Goal: Task Accomplishment & Management: Complete application form

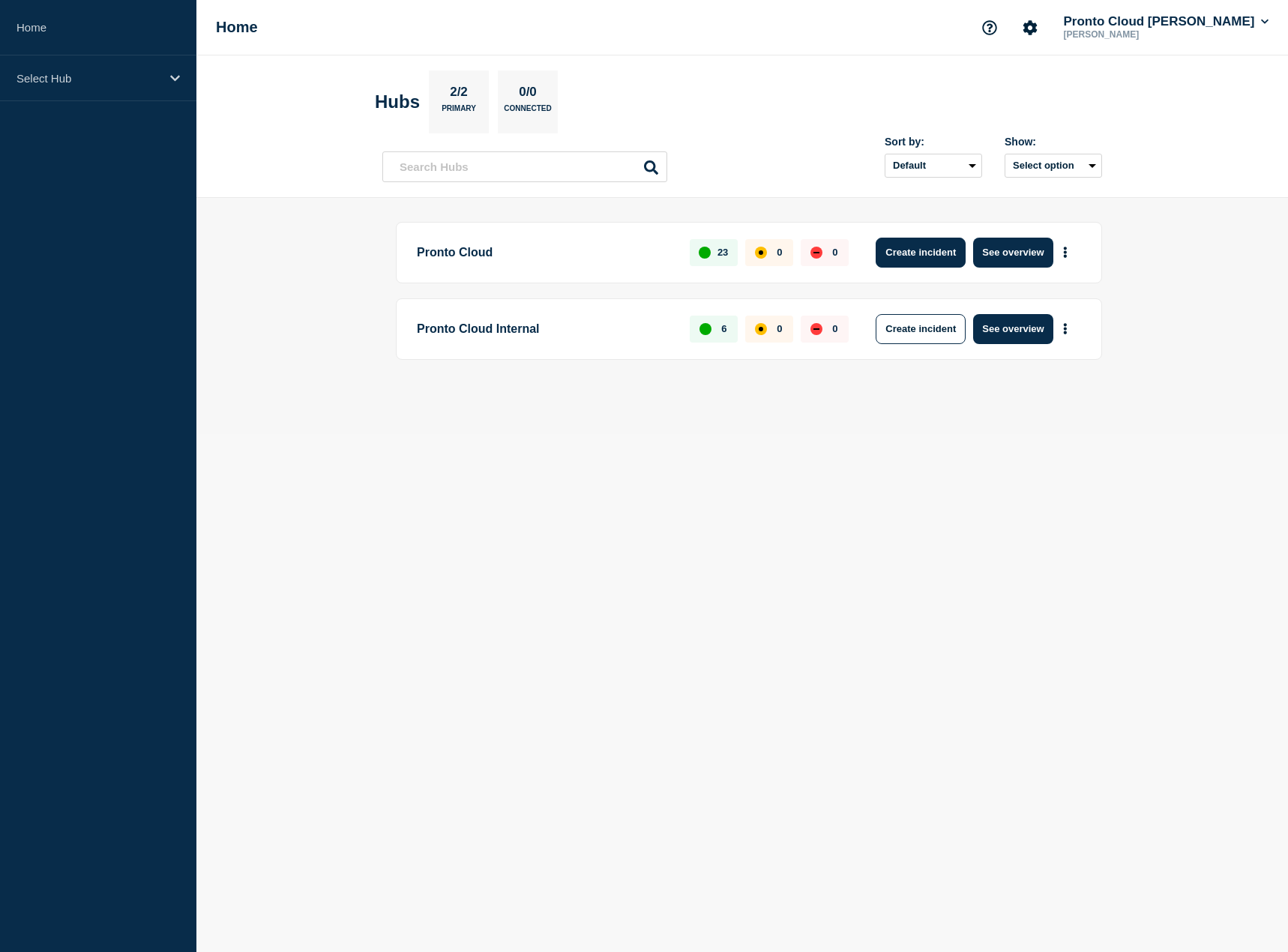
click at [922, 254] on button "Create incident" at bounding box center [920, 253] width 90 height 30
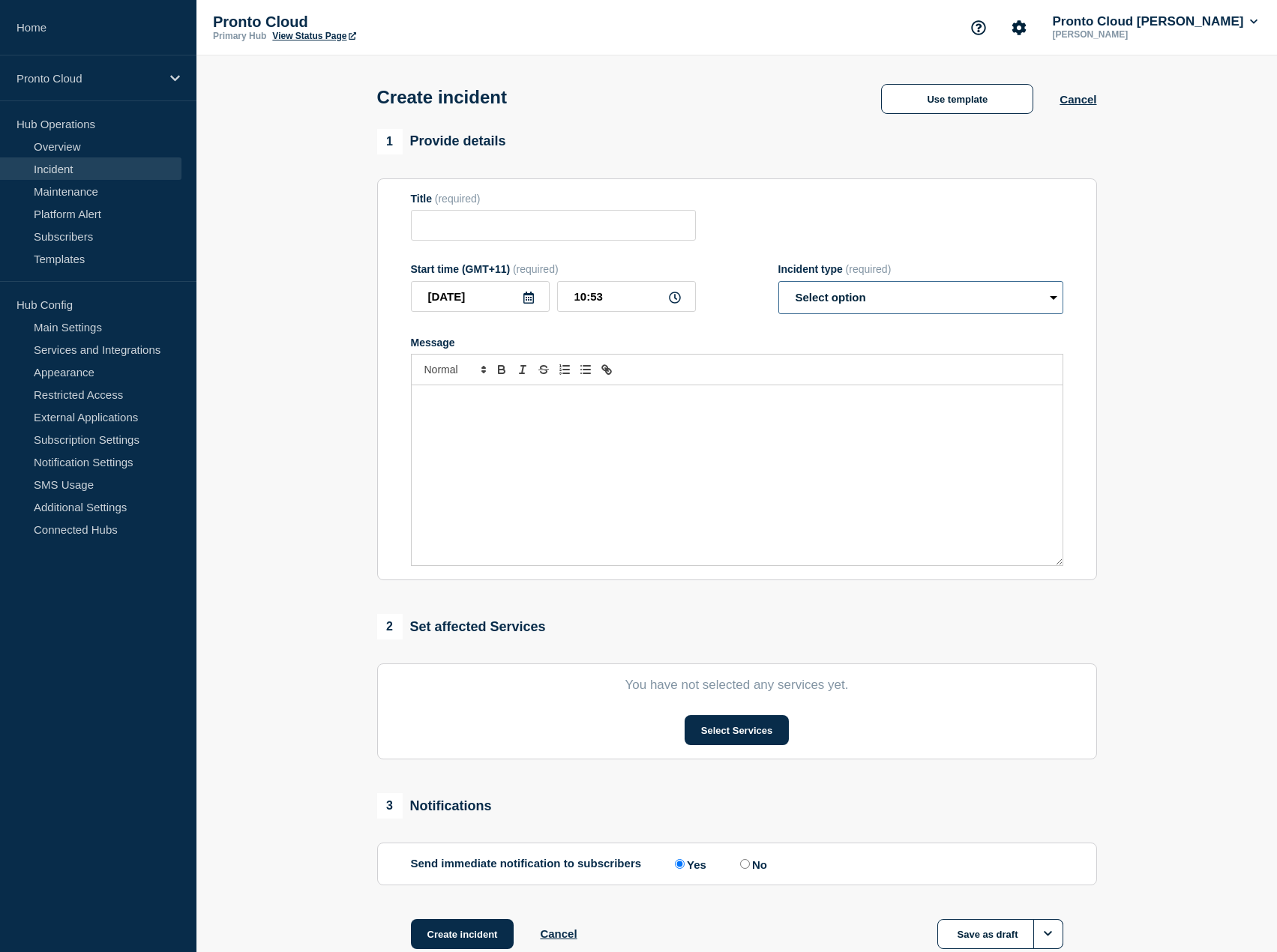
click at [1041, 303] on select "Select option Investigating Identified Monitoring" at bounding box center [920, 297] width 285 height 33
select select "investigating"
click at [778, 284] on select "Select option Investigating Identified Monitoring" at bounding box center [920, 297] width 285 height 33
click at [473, 219] on input "Title" at bounding box center [554, 225] width 285 height 31
click at [966, 111] on button "Use template" at bounding box center [957, 99] width 152 height 30
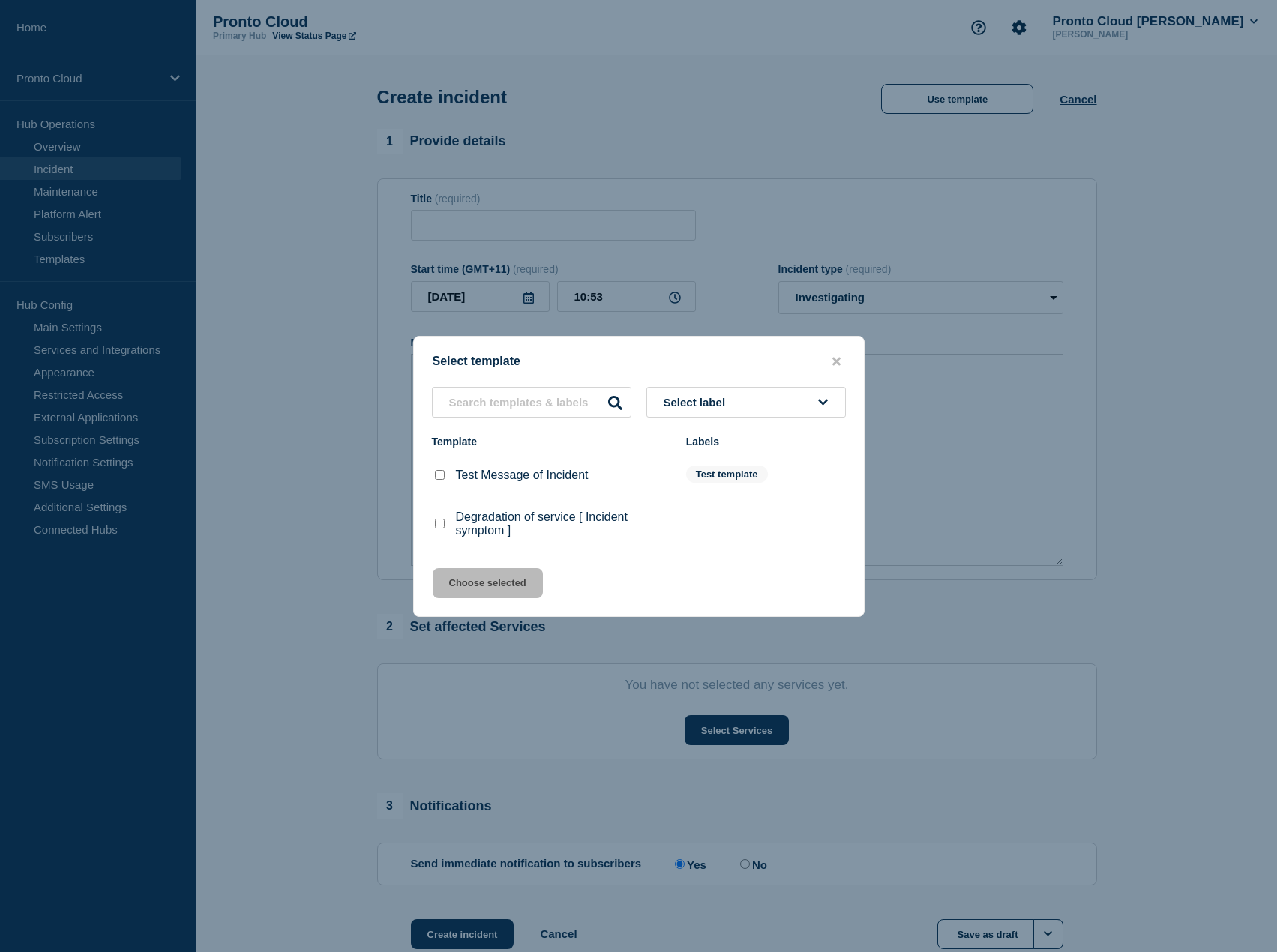
click at [438, 527] on checkbox"] "Degradation of service [ Incident symptom ] checkbox" at bounding box center [440, 523] width 10 height 10
checkbox checkbox"] "true"
click at [502, 587] on button "Choose selected" at bounding box center [488, 584] width 110 height 30
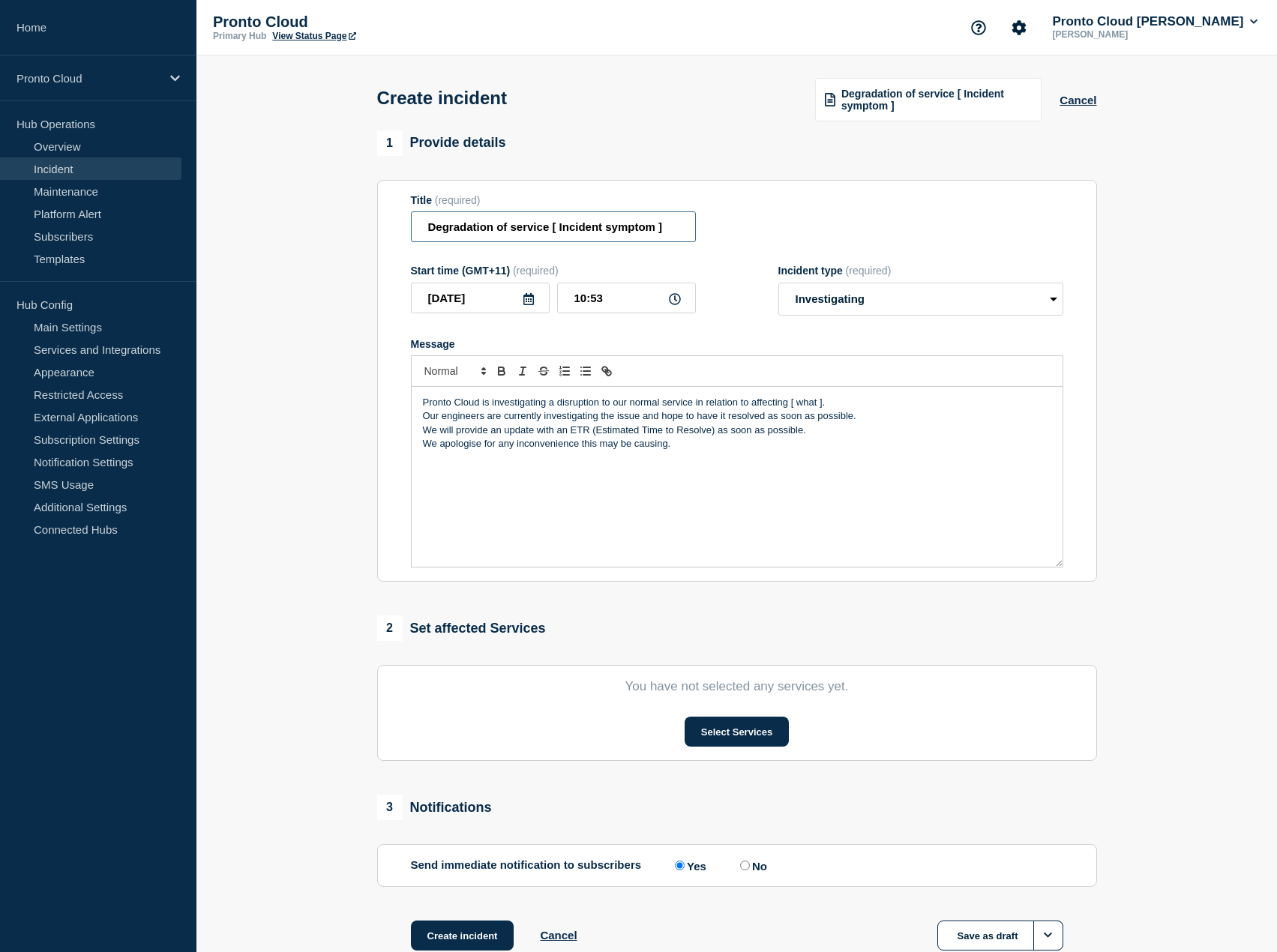
click at [683, 229] on input "Degradation of service [ Incident symptom ]" at bounding box center [554, 227] width 285 height 31
type input "Degradation of service - network connectivity"
drag, startPoint x: 820, startPoint y: 406, endPoint x: 841, endPoint y: 409, distance: 21.2
click at [823, 407] on p "Pronto Cloud is investigating a disruption to our normal service in relation to…" at bounding box center [737, 402] width 628 height 13
click at [757, 738] on button "Select Services" at bounding box center [736, 731] width 104 height 30
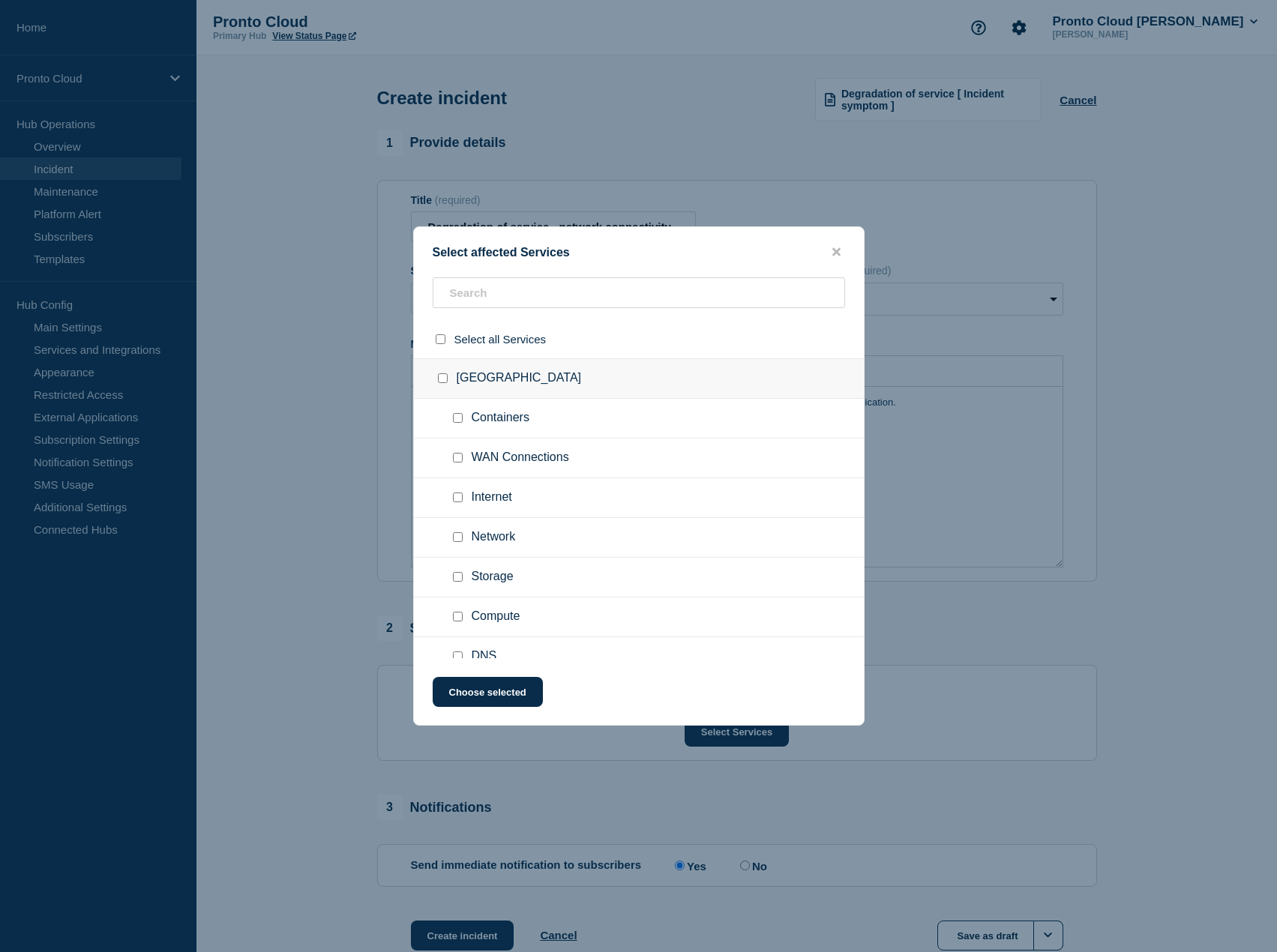
click at [457, 537] on input "Network checkbox" at bounding box center [457, 537] width 10 height 10
checkbox input "true"
click at [497, 694] on button "Choose selected" at bounding box center [488, 692] width 110 height 30
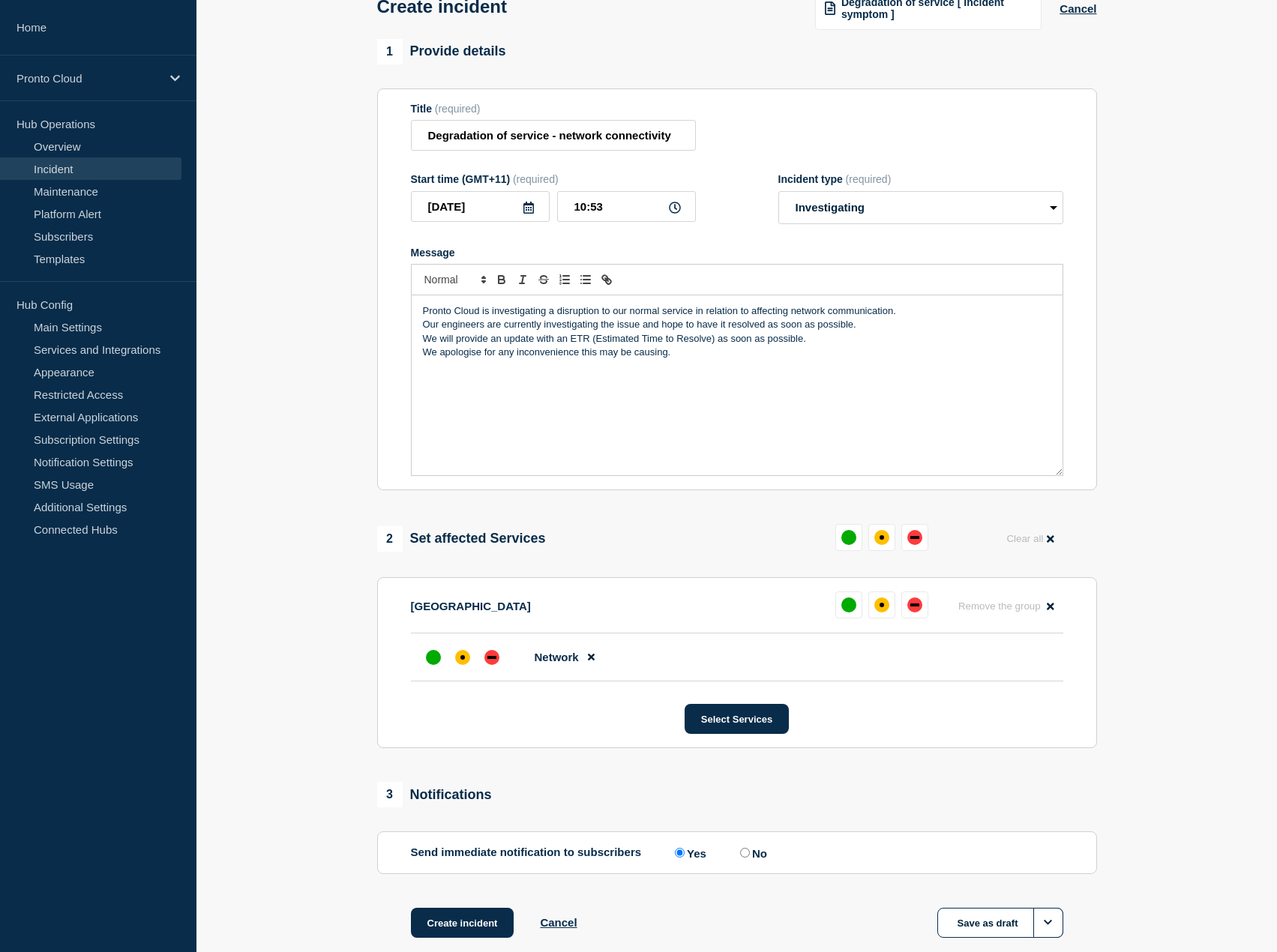
scroll to position [177, 0]
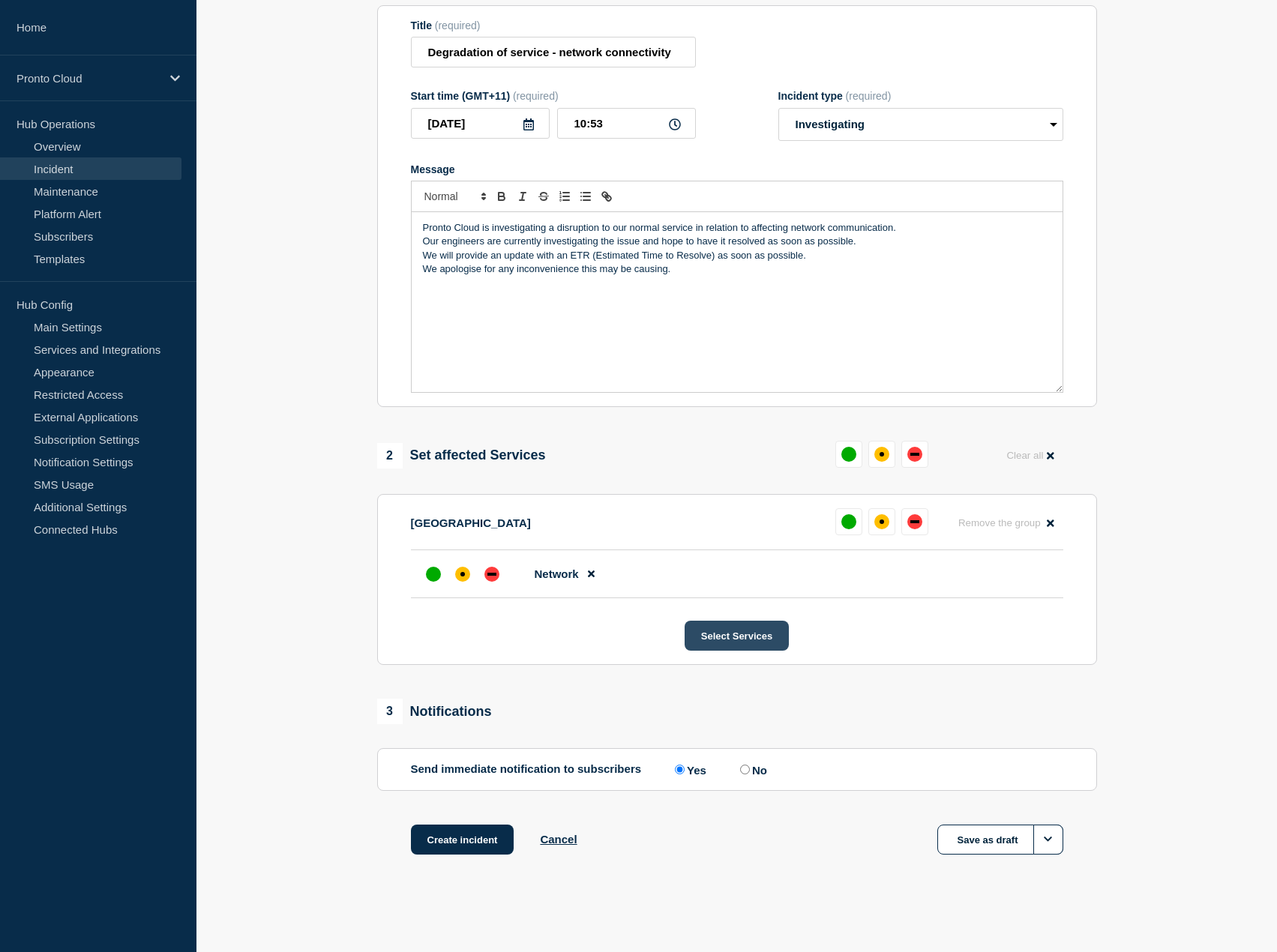
click at [734, 635] on button "Select Services" at bounding box center [736, 636] width 104 height 30
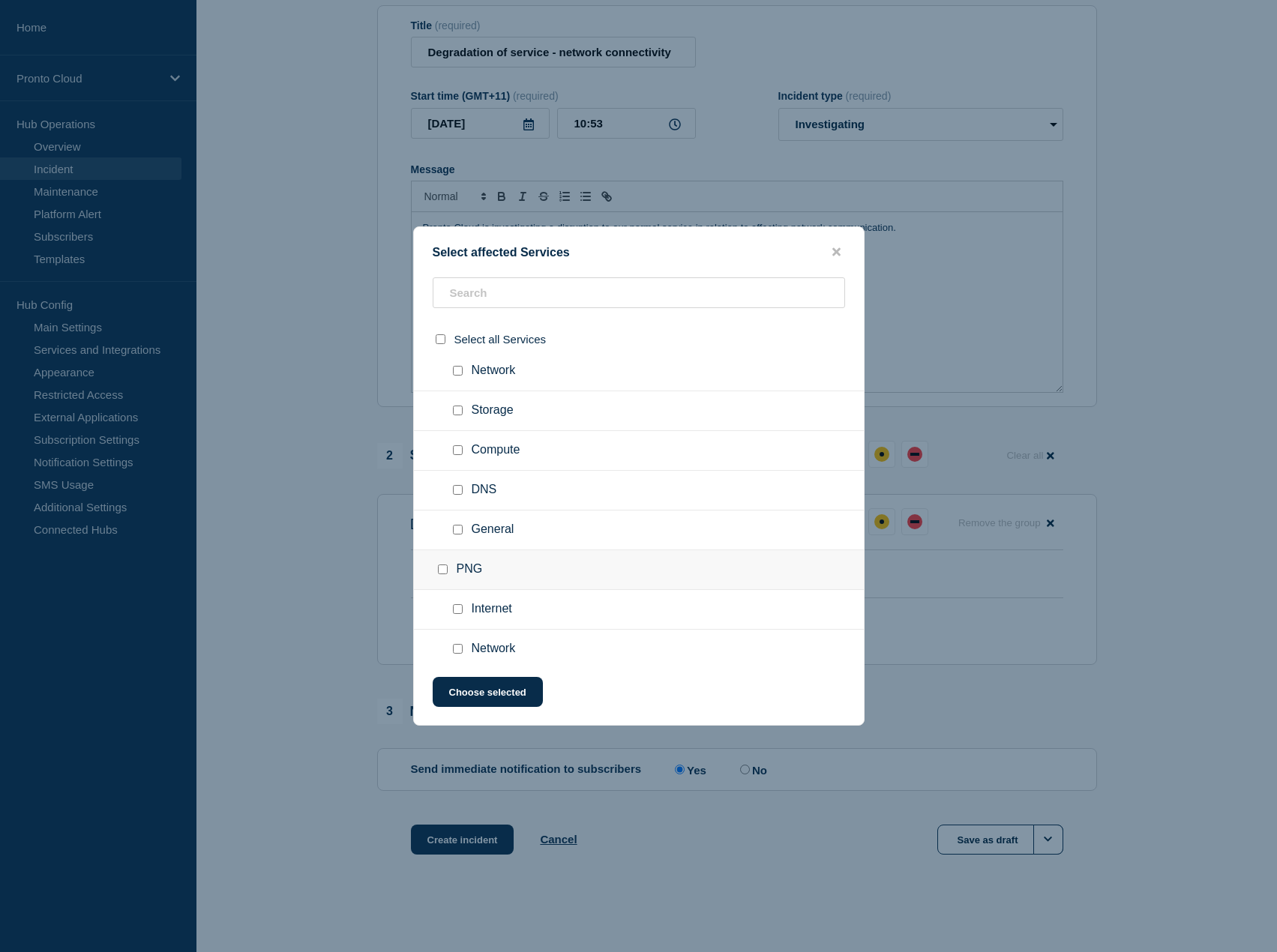
scroll to position [399, 0]
click at [456, 496] on input "Network checkbox" at bounding box center [457, 496] width 10 height 10
checkbox input "true"
click at [497, 690] on button "Choose selected" at bounding box center [488, 692] width 110 height 30
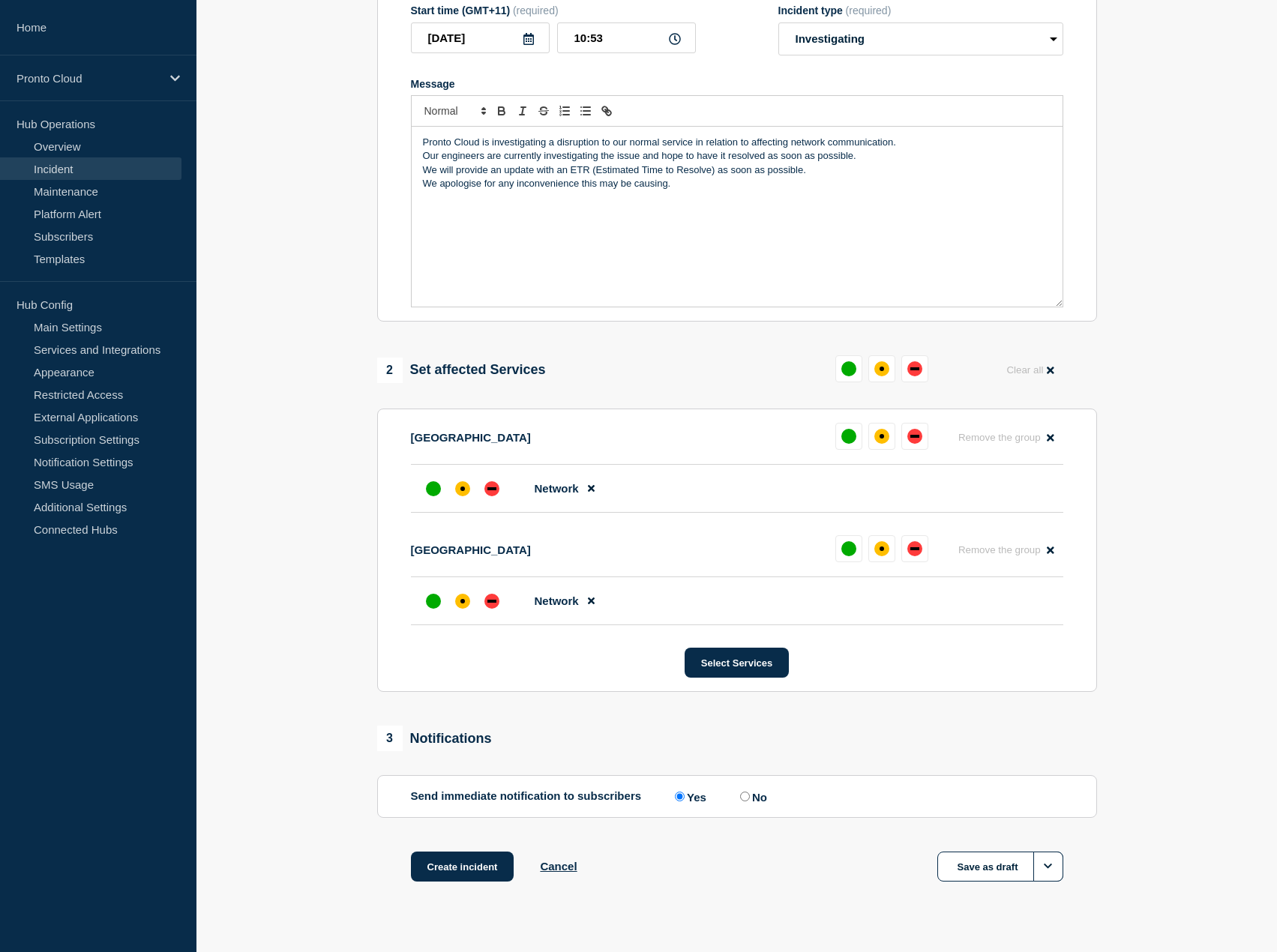
scroll to position [289, 0]
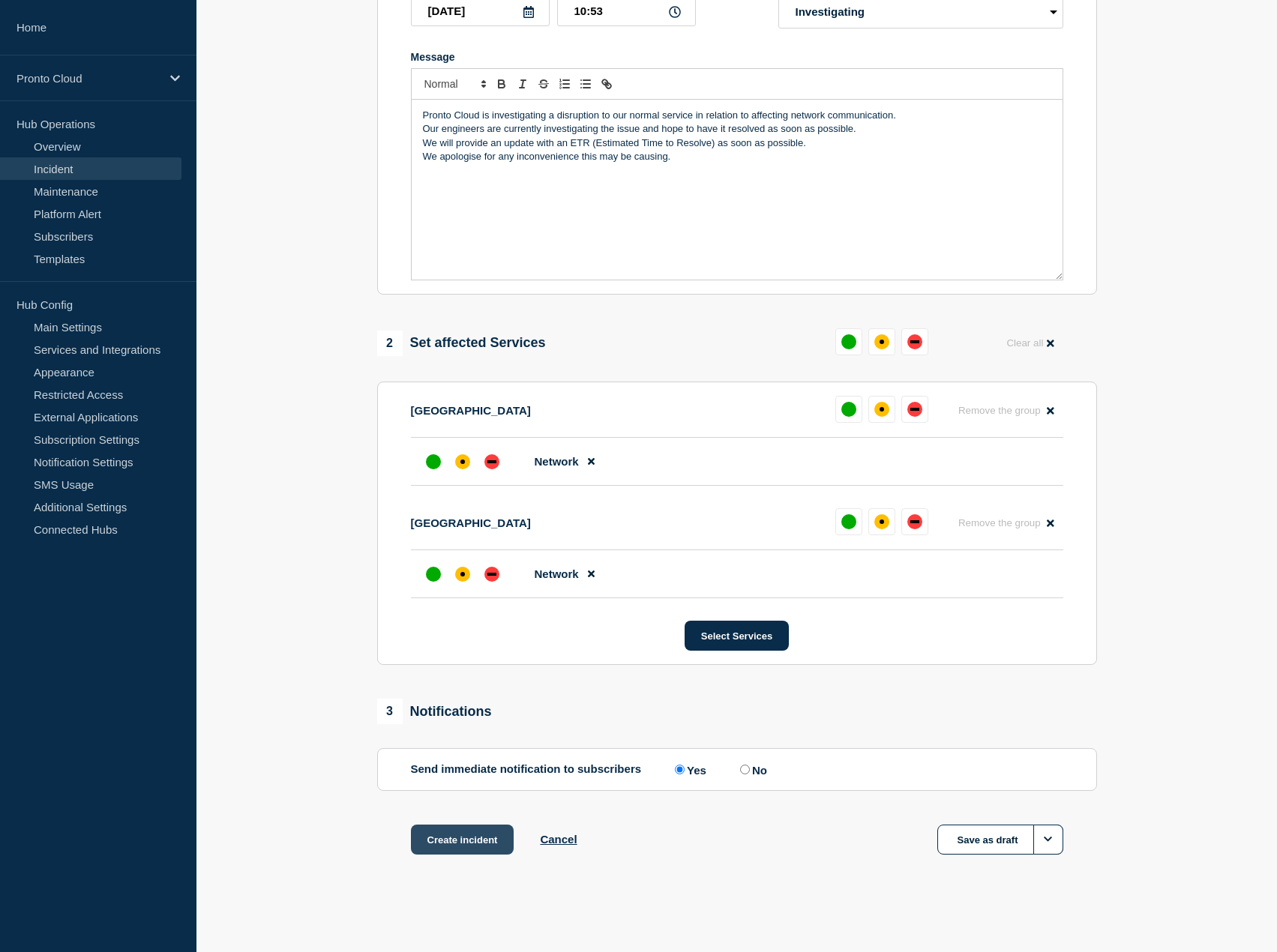
click at [464, 843] on button "Create incident" at bounding box center [463, 840] width 103 height 30
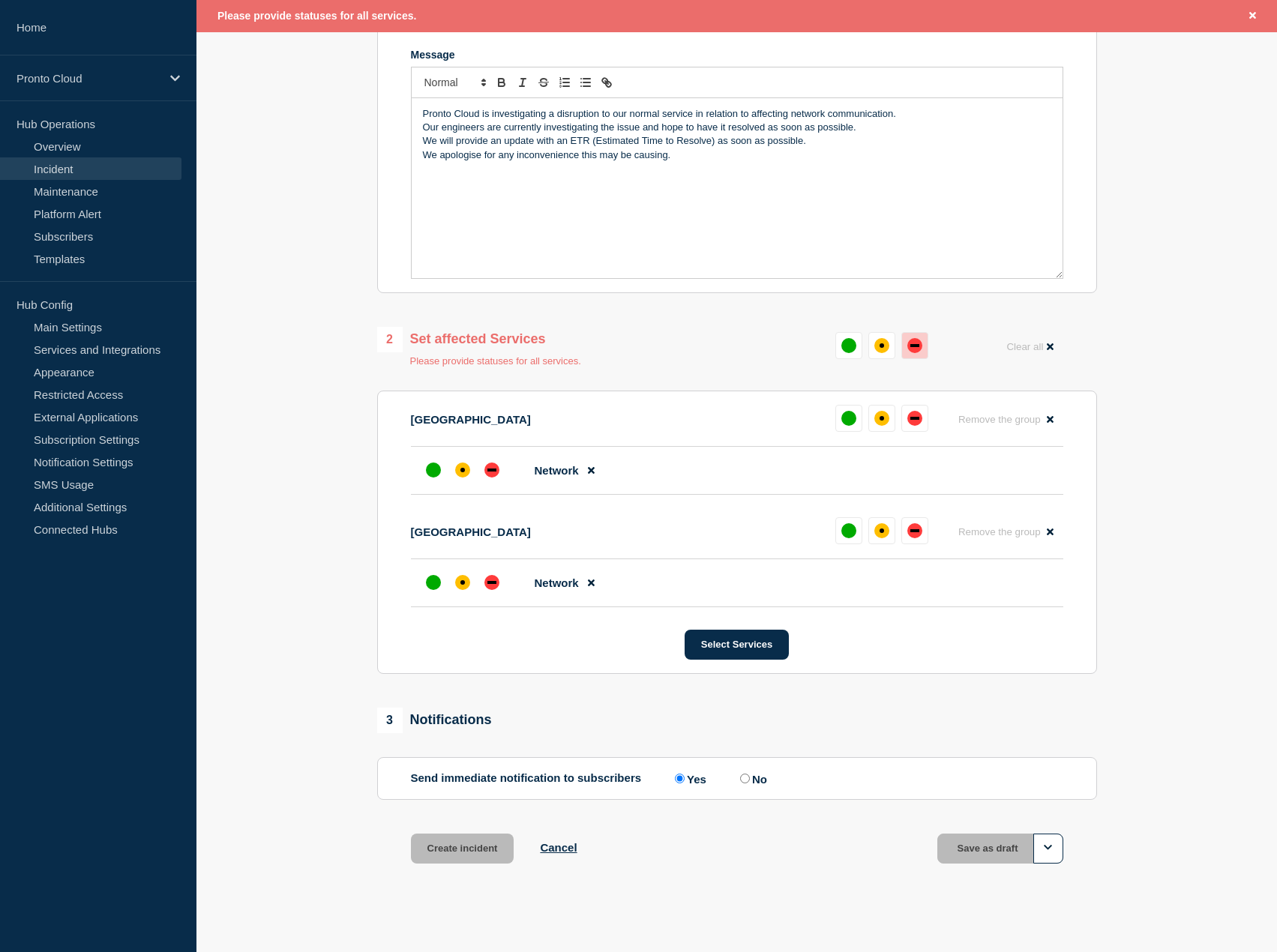
click at [914, 340] on div "down" at bounding box center [914, 345] width 15 height 15
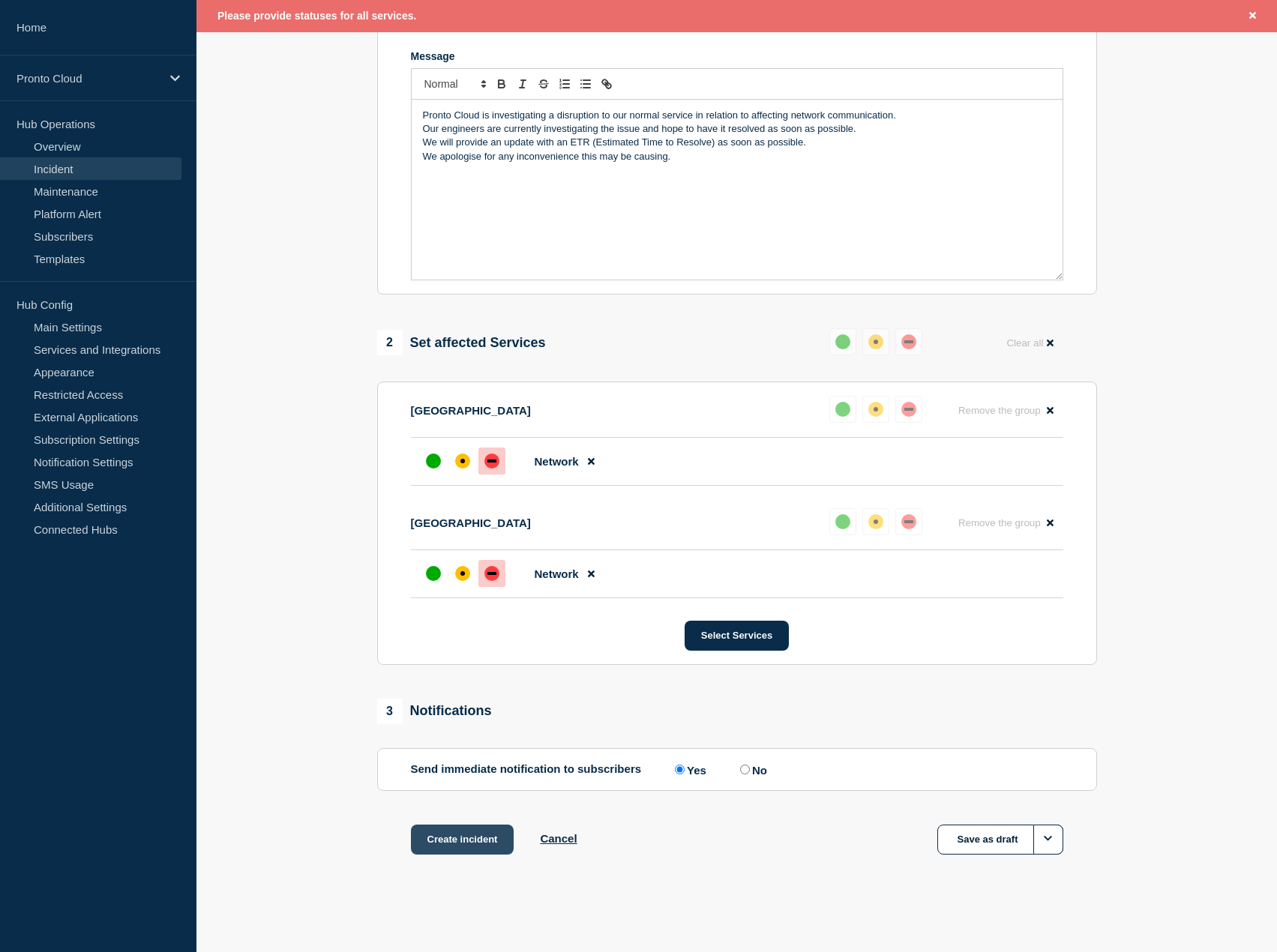
click at [464, 842] on button "Create incident" at bounding box center [463, 840] width 103 height 30
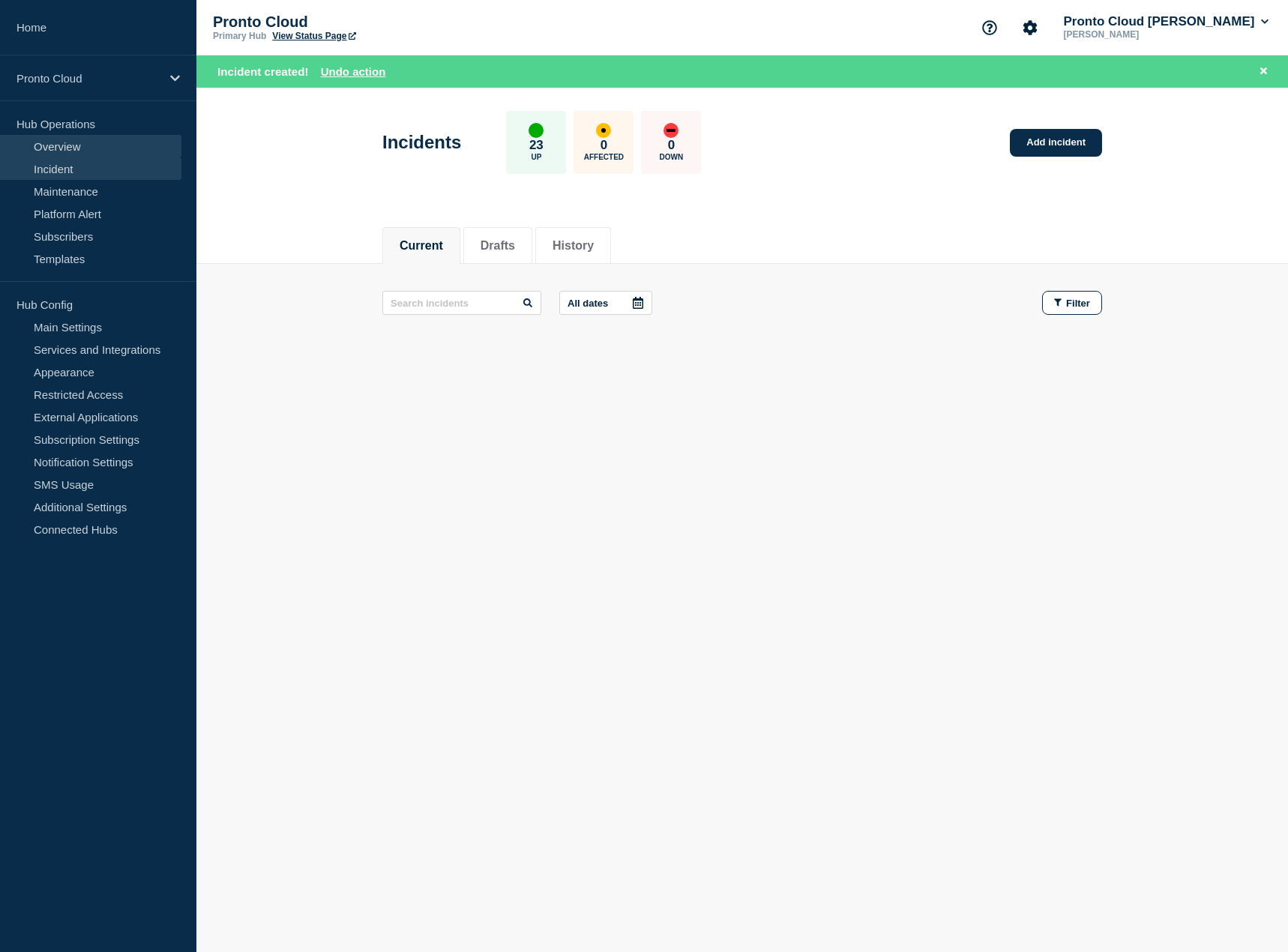
click at [69, 146] on link "Overview" at bounding box center [91, 146] width 182 height 22
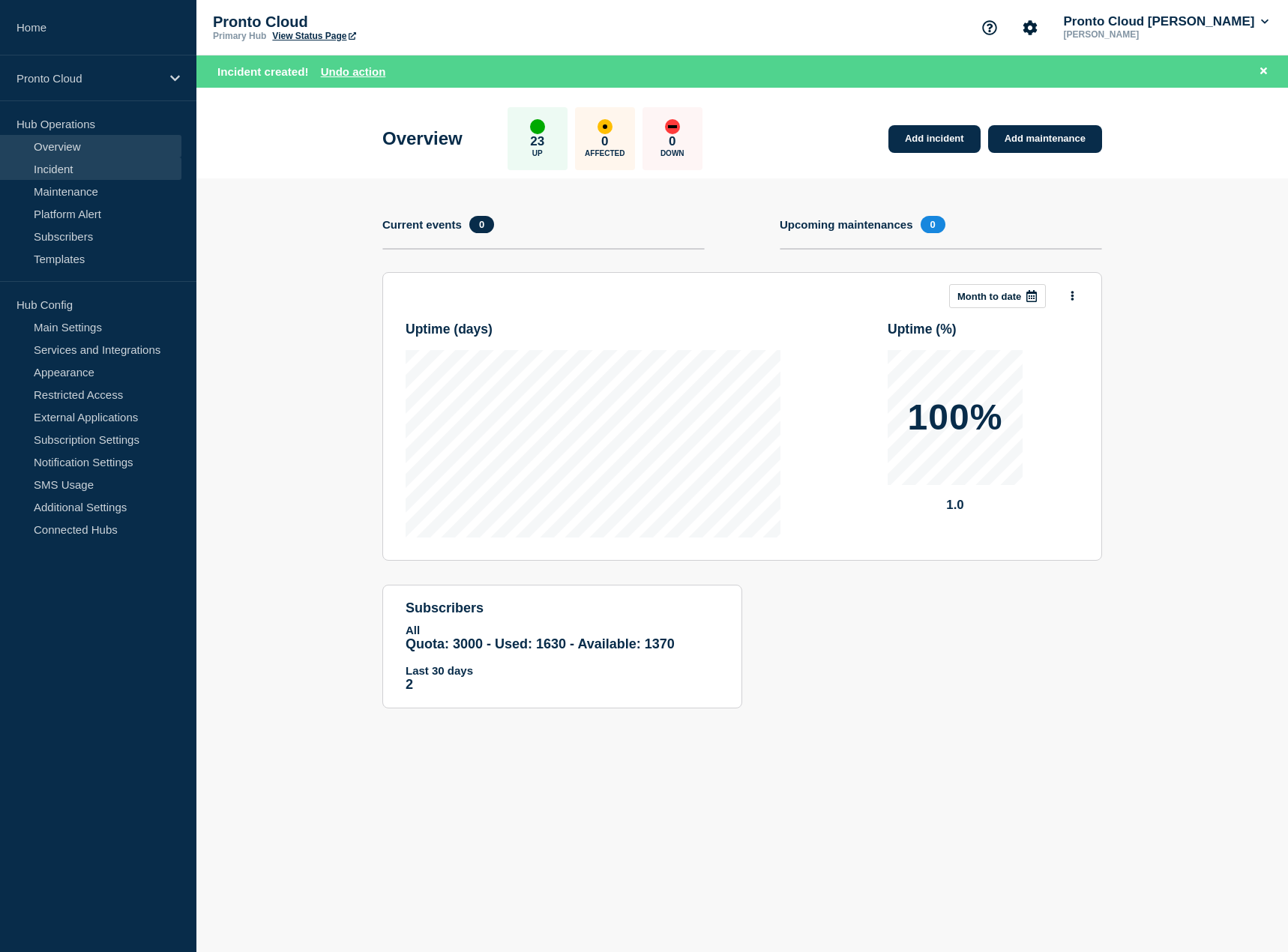
click at [60, 174] on link "Incident" at bounding box center [91, 168] width 182 height 22
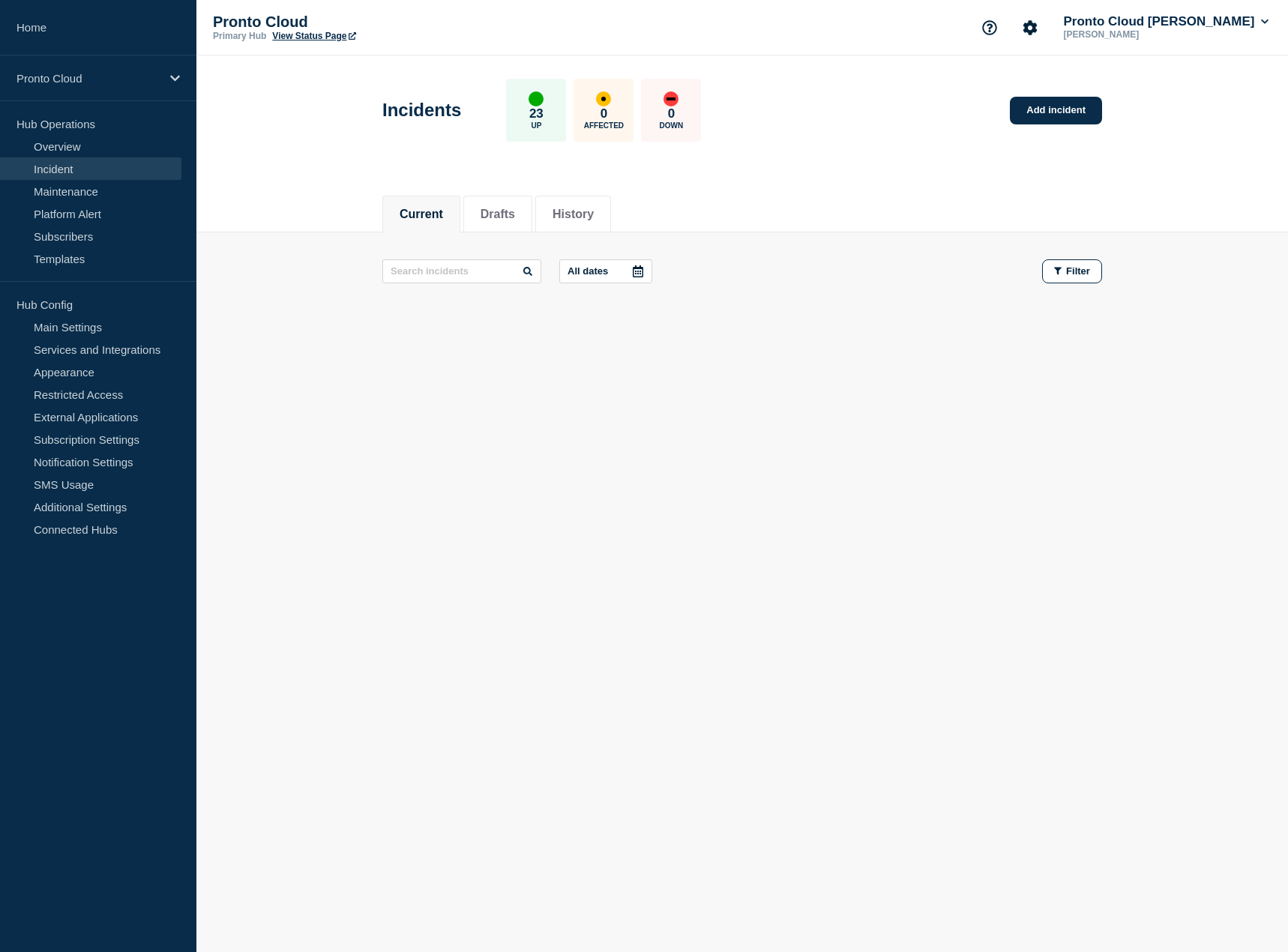
click at [312, 36] on link "View Status Page" at bounding box center [314, 36] width 84 height 11
click at [55, 169] on link "Incident" at bounding box center [91, 168] width 182 height 22
click at [508, 217] on button "Drafts" at bounding box center [498, 214] width 35 height 13
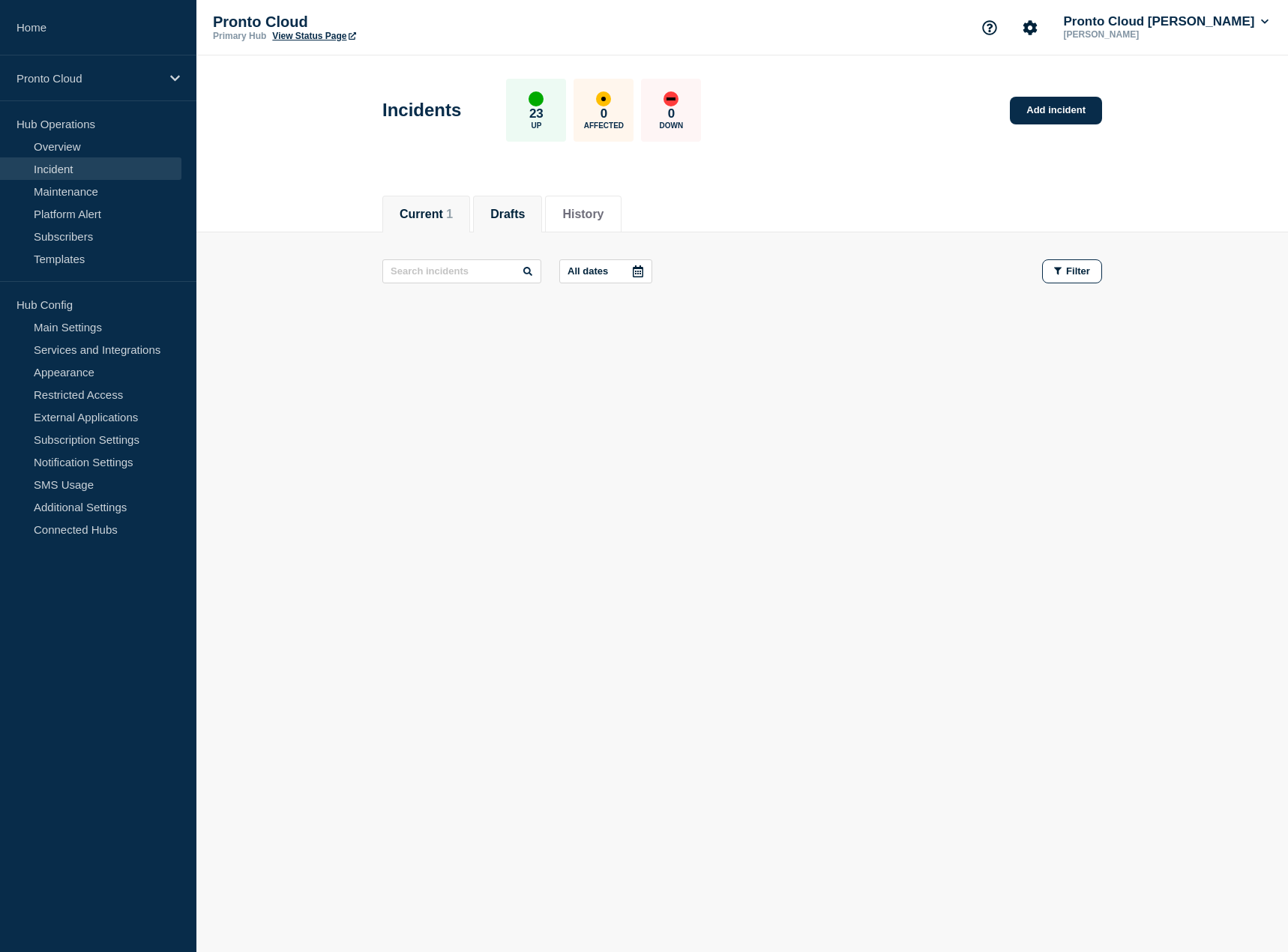
click at [434, 212] on button "Current 1" at bounding box center [426, 214] width 53 height 13
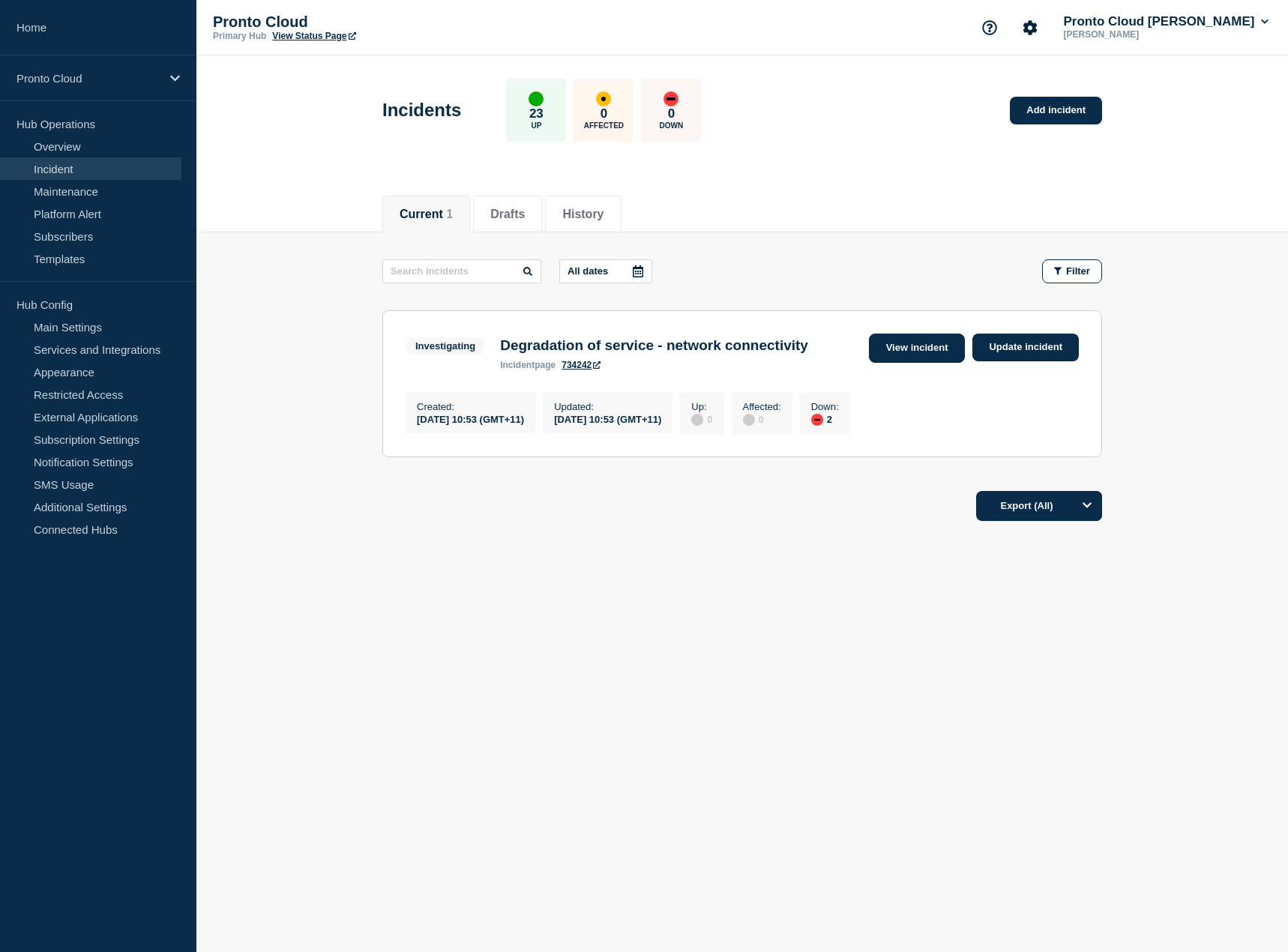
click at [906, 343] on link "View incident" at bounding box center [917, 348] width 97 height 29
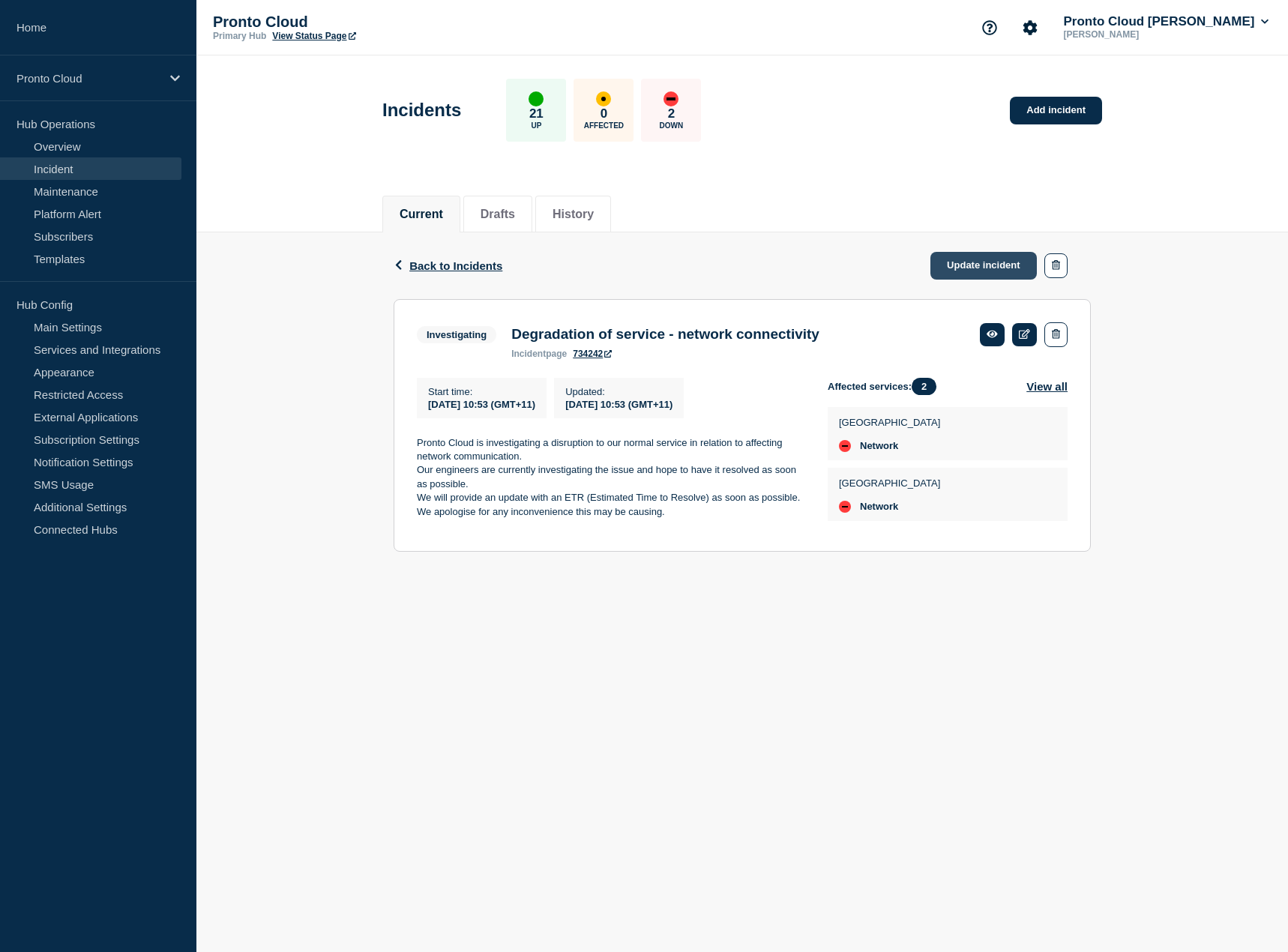
click at [969, 269] on link "Update incident" at bounding box center [984, 265] width 107 height 28
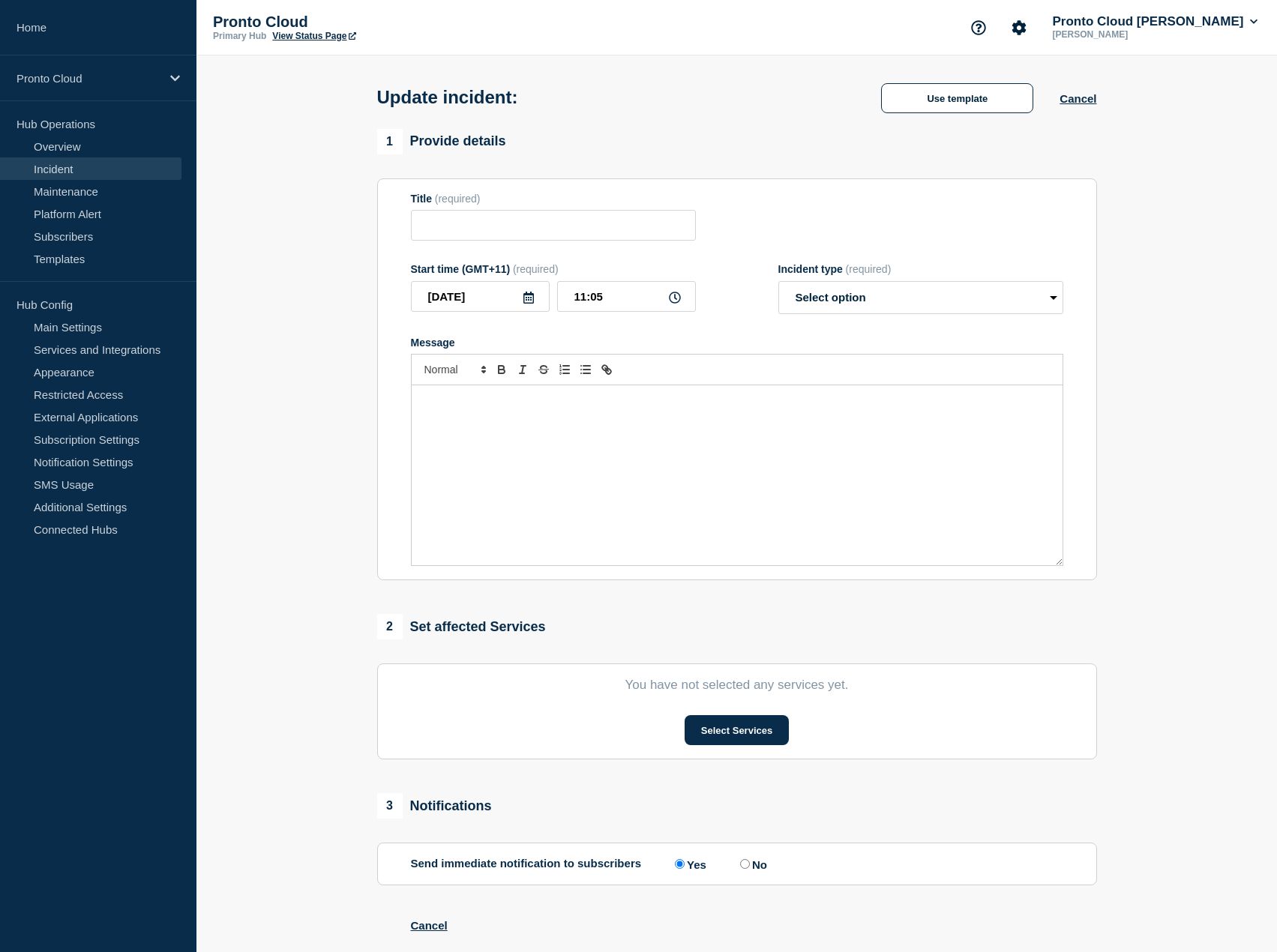
type input "Degradation of service - network connectivity"
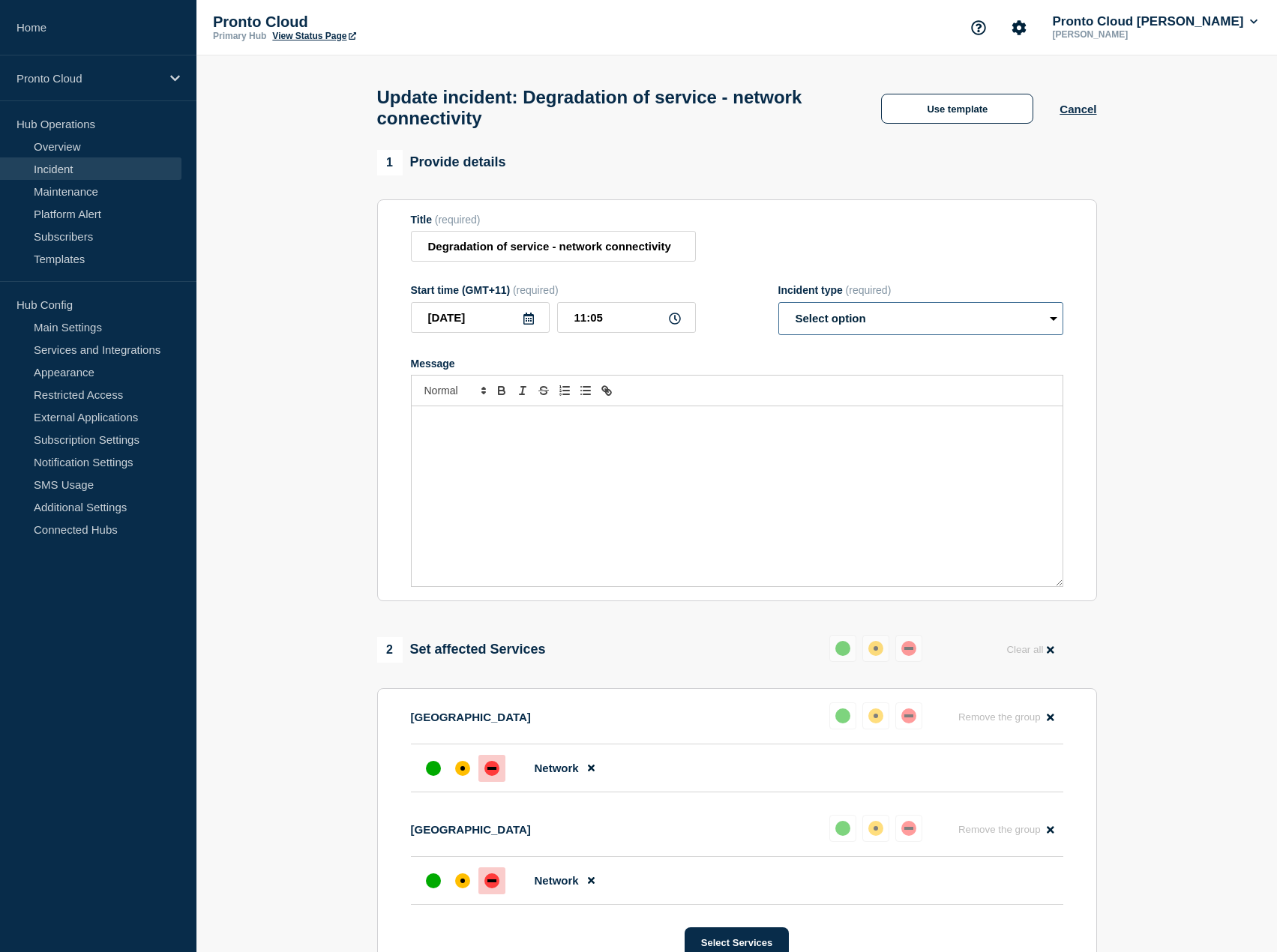
click at [1054, 324] on select "Select option Investigating Identified Monitoring Resolved" at bounding box center [920, 318] width 285 height 33
select select "identified"
click at [778, 309] on select "Select option Investigating Identified Monitoring Resolved" at bounding box center [920, 318] width 285 height 33
click at [966, 115] on button "Use template" at bounding box center [957, 109] width 152 height 30
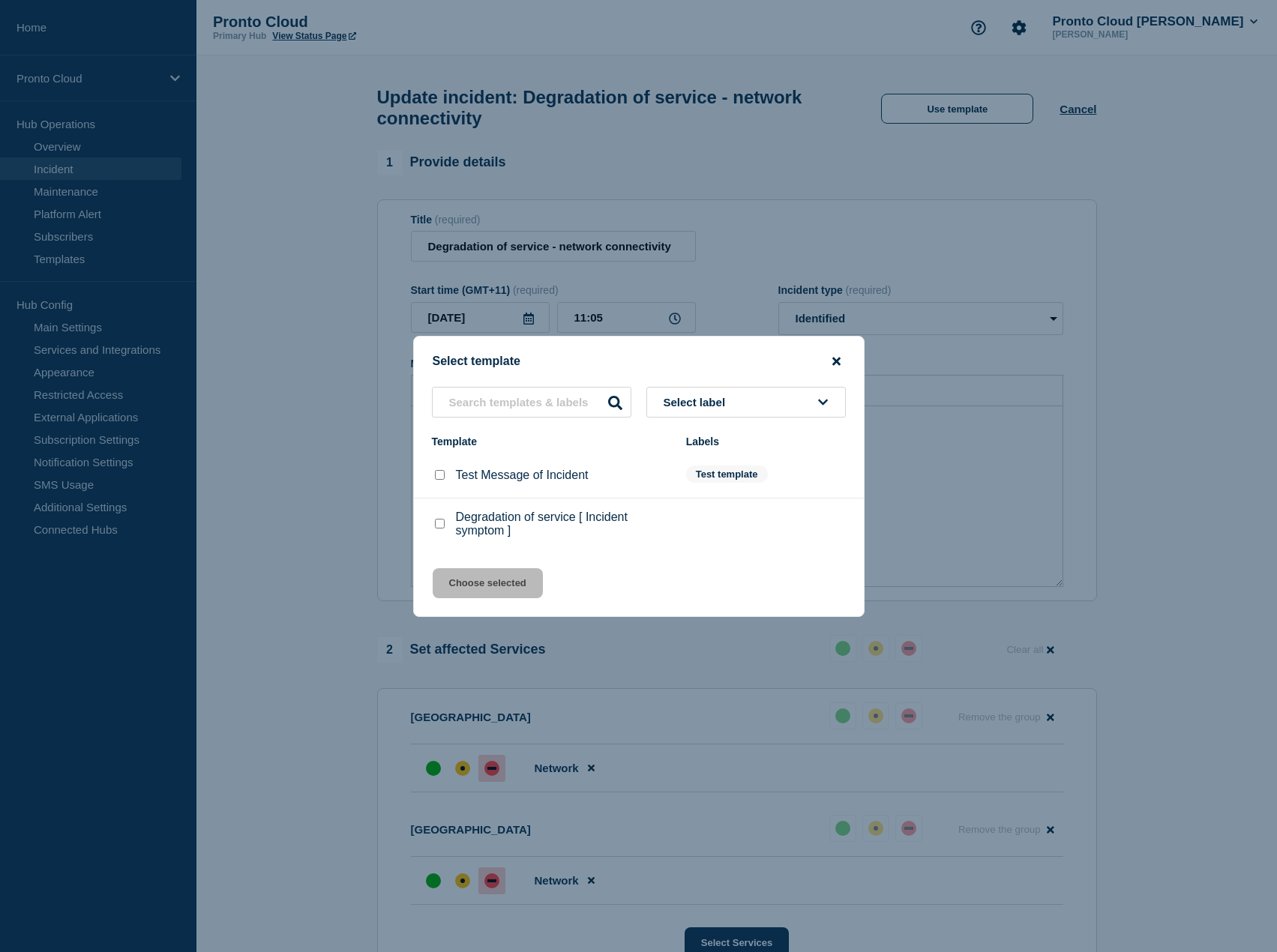
click at [839, 358] on icon "close button" at bounding box center [836, 360] width 8 height 8
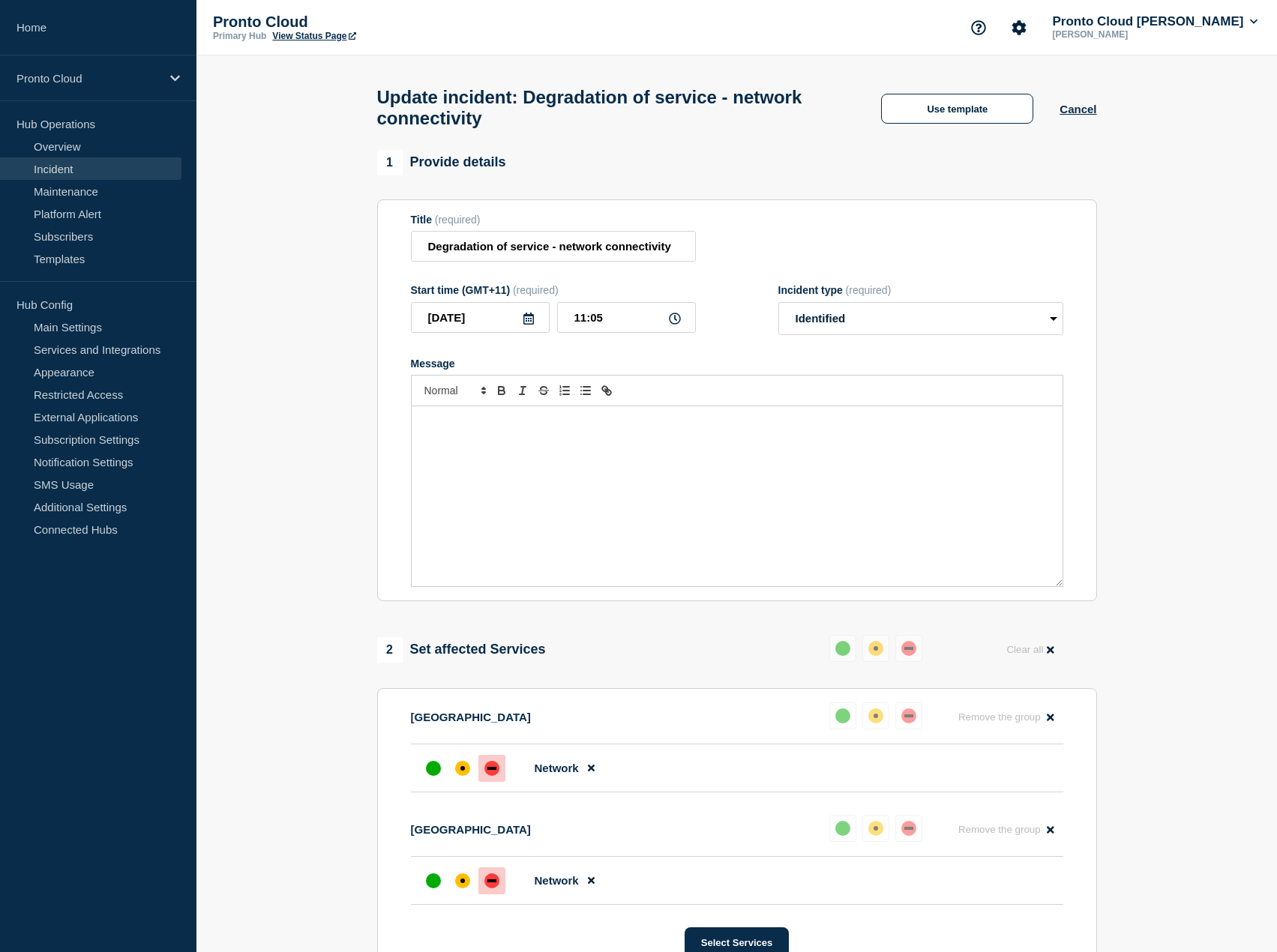
click at [528, 477] on div "Message" at bounding box center [736, 496] width 651 height 180
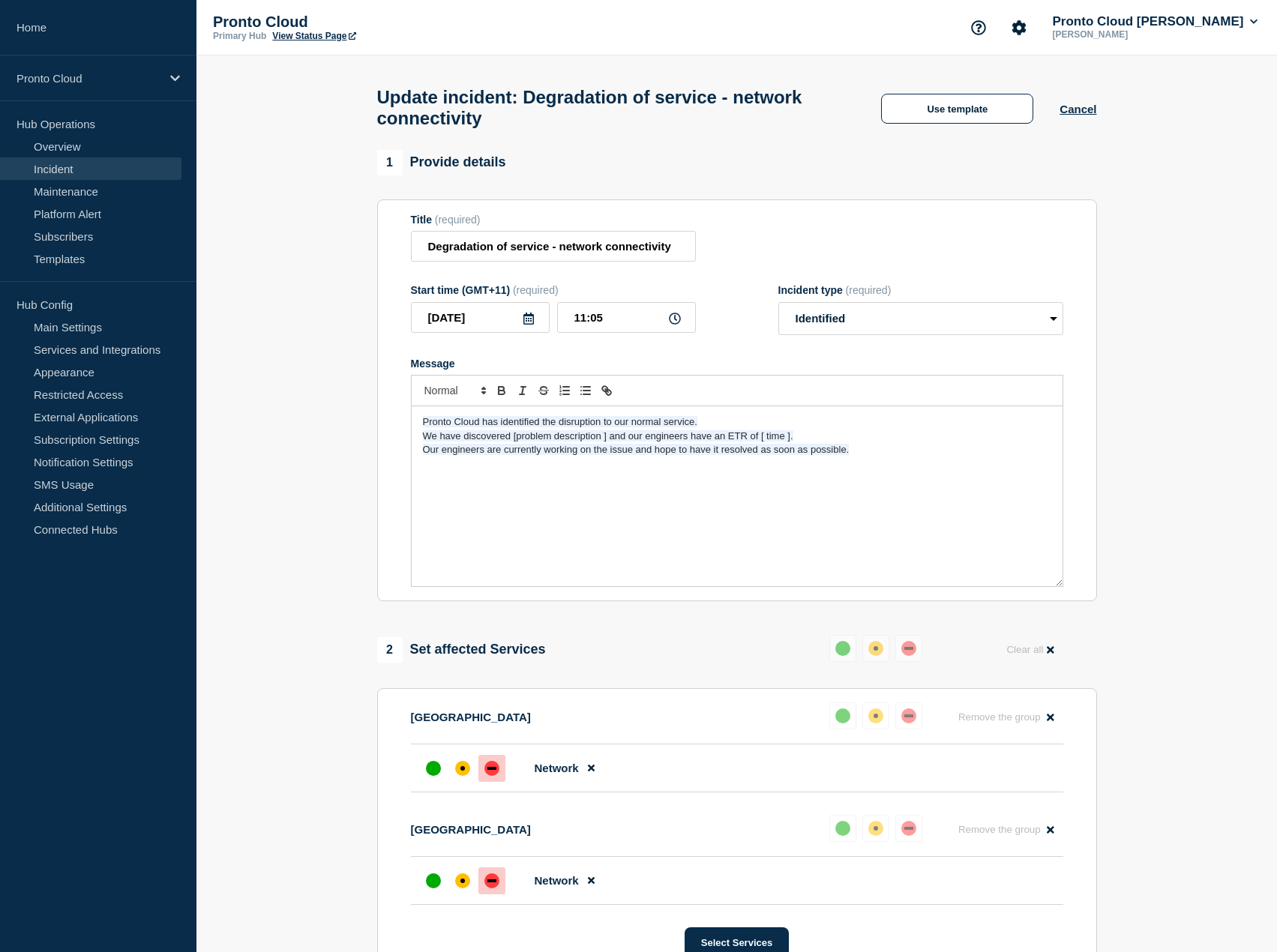
click at [531, 488] on div "Pronto Cloud has identified the disruption to our normal service. We have disco…" at bounding box center [736, 496] width 651 height 180
click at [610, 441] on span "We have discovered [problem description ] and our engineers have an ETR of [ ti…" at bounding box center [608, 436] width 370 height 12
click at [820, 441] on span "We have discovered an issue with a border router and our engineers have an ETR …" at bounding box center [623, 436] width 401 height 12
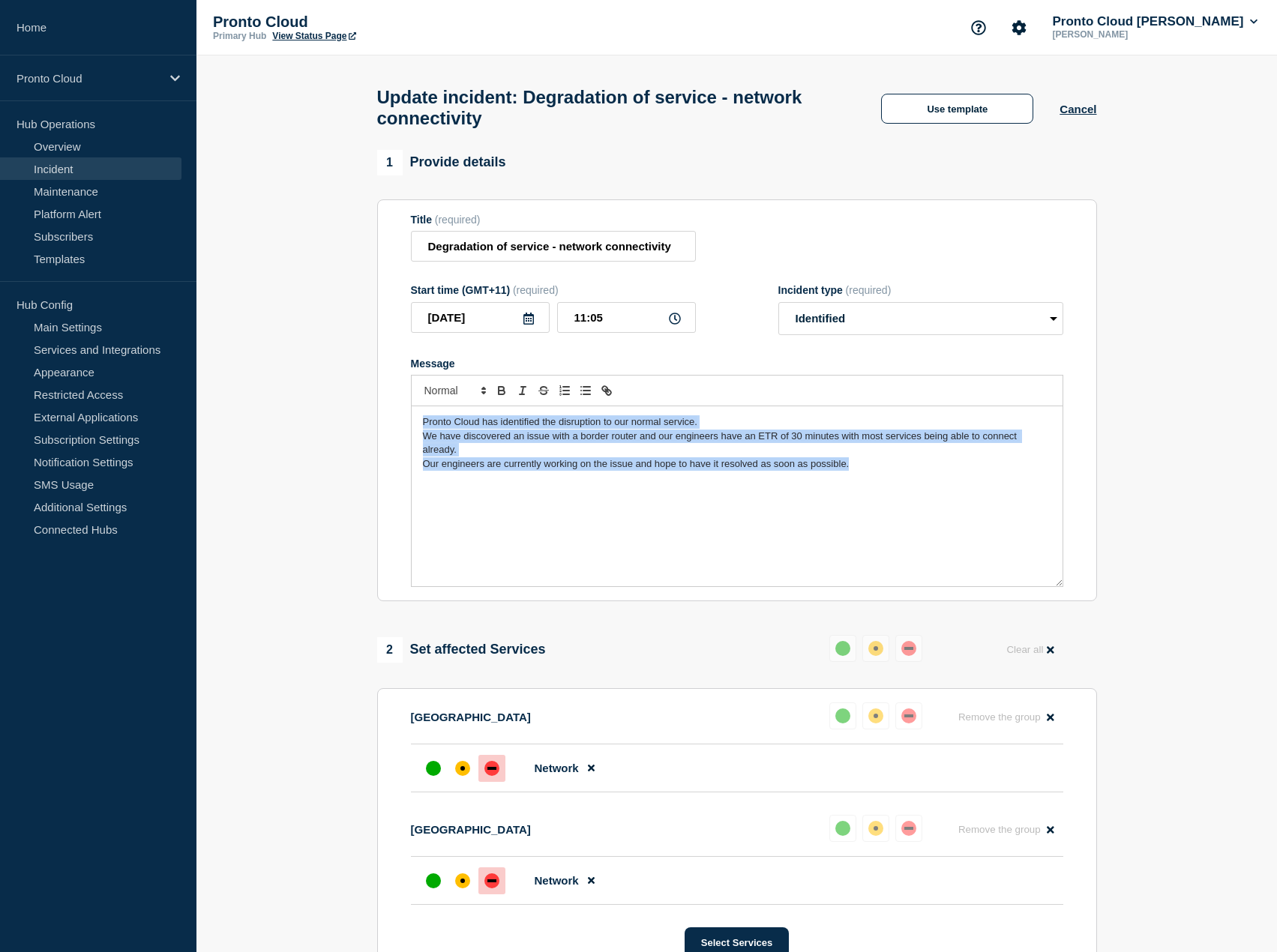
drag, startPoint x: 862, startPoint y: 468, endPoint x: 392, endPoint y: 431, distance: 471.5
click at [392, 431] on section "Title (required) Degradation of service - network connectivity Start time (GMT+…" at bounding box center [737, 400] width 720 height 402
copy div "Pronto Cloud has identified the disruption to our normal service. We have disco…"
click at [607, 445] on span "We have discovered an issue with a border router and our engineers have an ETR …" at bounding box center [721, 443] width 597 height 25
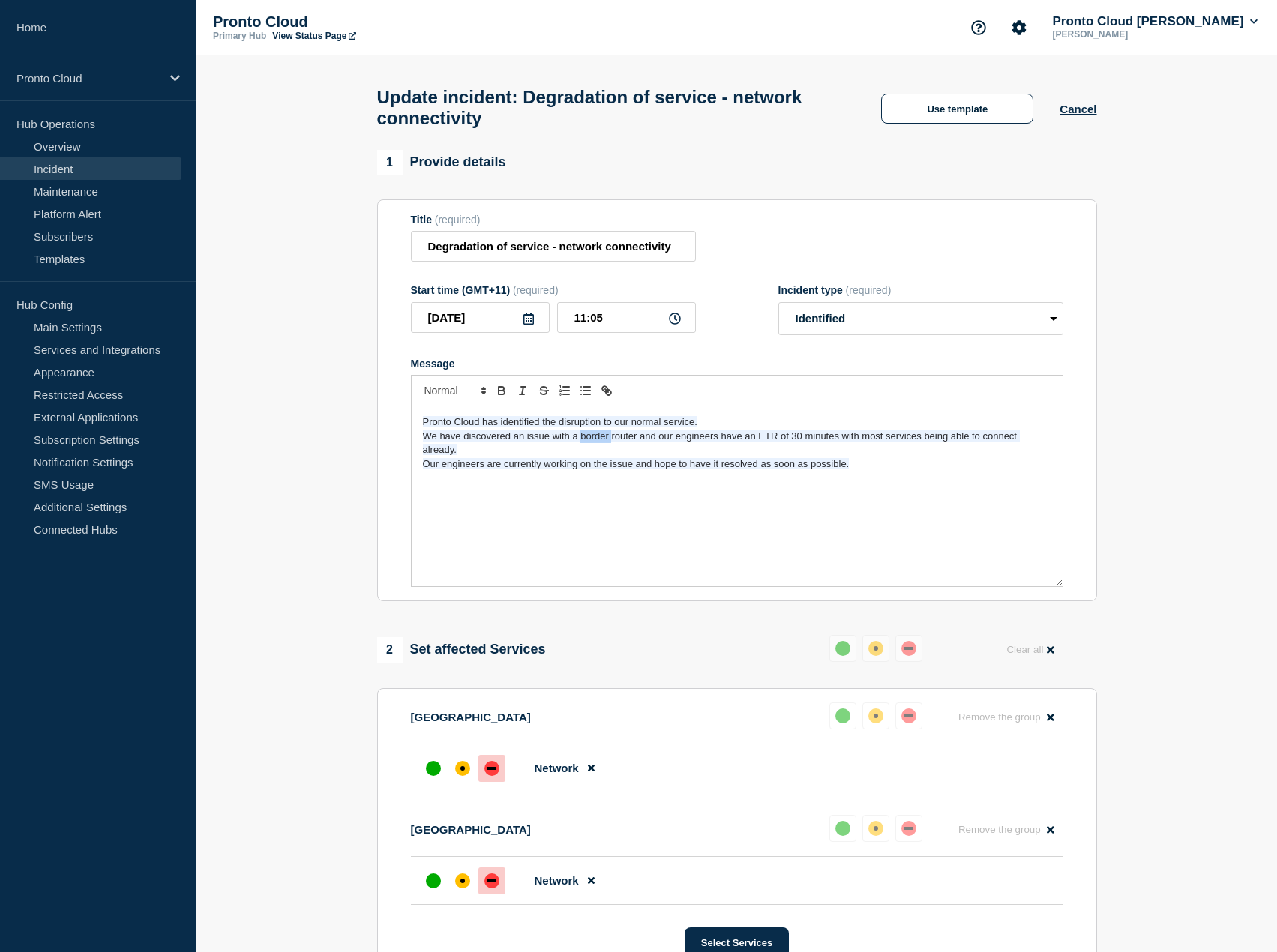
click at [607, 445] on span "We have discovered an issue with a border router and our engineers have an ETR …" at bounding box center [721, 443] width 597 height 25
click at [630, 448] on span "We have discovered an issue with a border router and our engineers have an ETR …" at bounding box center [721, 443] width 597 height 25
drag, startPoint x: 572, startPoint y: 443, endPoint x: 637, endPoint y: 442, distance: 65.0
click at [637, 442] on span "We have discovered an issue with a border router and our engineers have an ETR …" at bounding box center [721, 443] width 597 height 25
click at [745, 441] on span "We have discovered an issue with our network and our engineers have an ETR of 3…" at bounding box center [731, 436] width 617 height 12
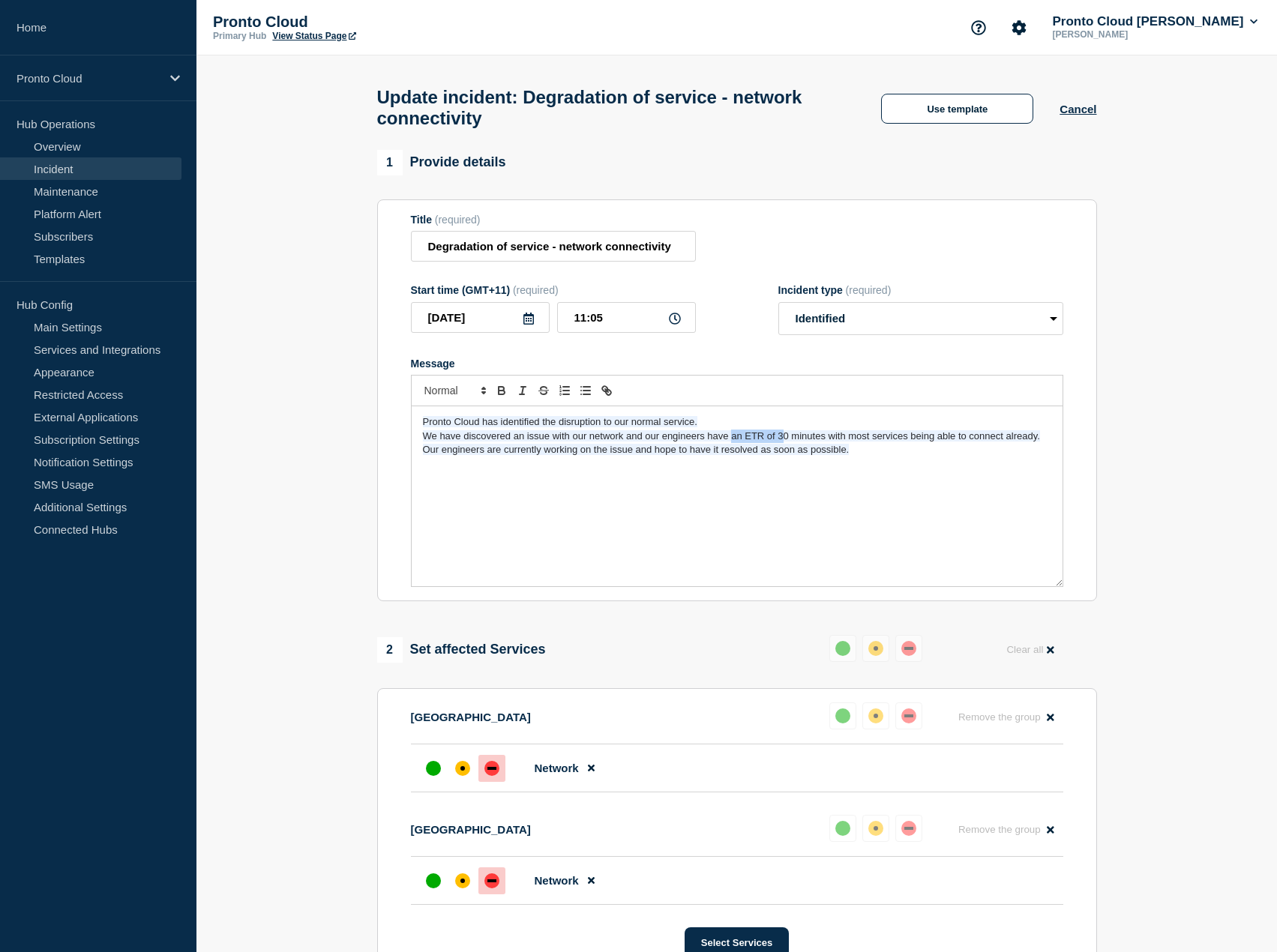
drag, startPoint x: 733, startPoint y: 441, endPoint x: 788, endPoint y: 441, distance: 55.0
click at [787, 441] on span "We have discovered an issue with our network and our engineers have an ETR of 3…" at bounding box center [731, 436] width 617 height 12
click at [1050, 329] on select "Select option Investigating Identified Monitoring Resolved" at bounding box center [920, 318] width 285 height 33
click at [778, 309] on select "Select option Investigating Identified Monitoring Resolved" at bounding box center [920, 318] width 285 height 33
click at [1051, 327] on select "Select option Investigating Identified Monitoring Resolved" at bounding box center [920, 318] width 285 height 33
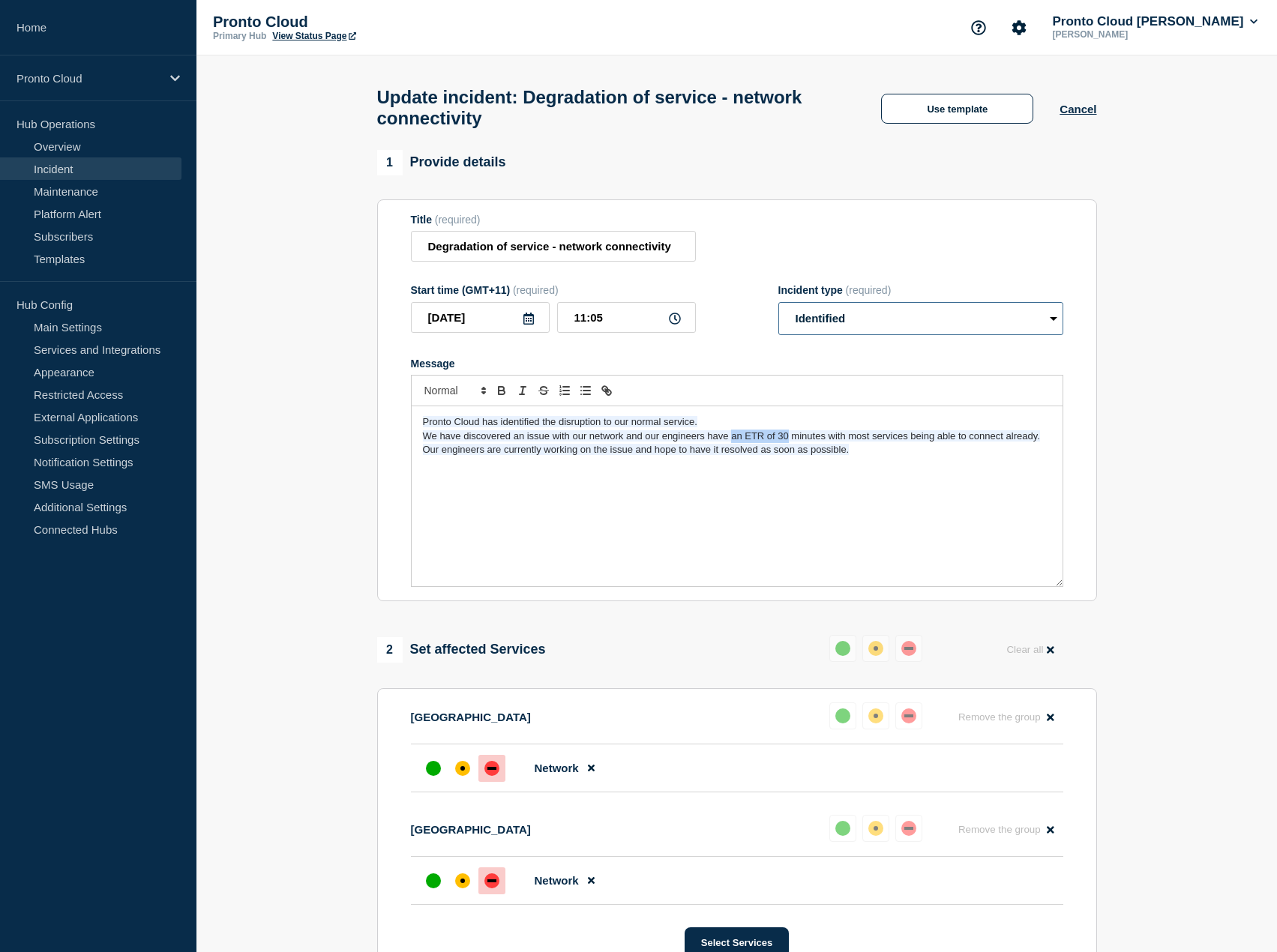
click at [778, 309] on select "Select option Investigating Identified Monitoring Resolved" at bounding box center [920, 318] width 285 height 33
click at [773, 450] on p "Our engineers are currently working on the issue and hope to have it resolved a…" at bounding box center [737, 449] width 628 height 13
drag, startPoint x: 730, startPoint y: 445, endPoint x: 825, endPoint y: 448, distance: 95.0
click at [825, 441] on span "We have discovered an issue with our network and our engineers have an ETR of 3…" at bounding box center [731, 436] width 617 height 12
drag, startPoint x: 845, startPoint y: 457, endPoint x: 421, endPoint y: 455, distance: 424.0
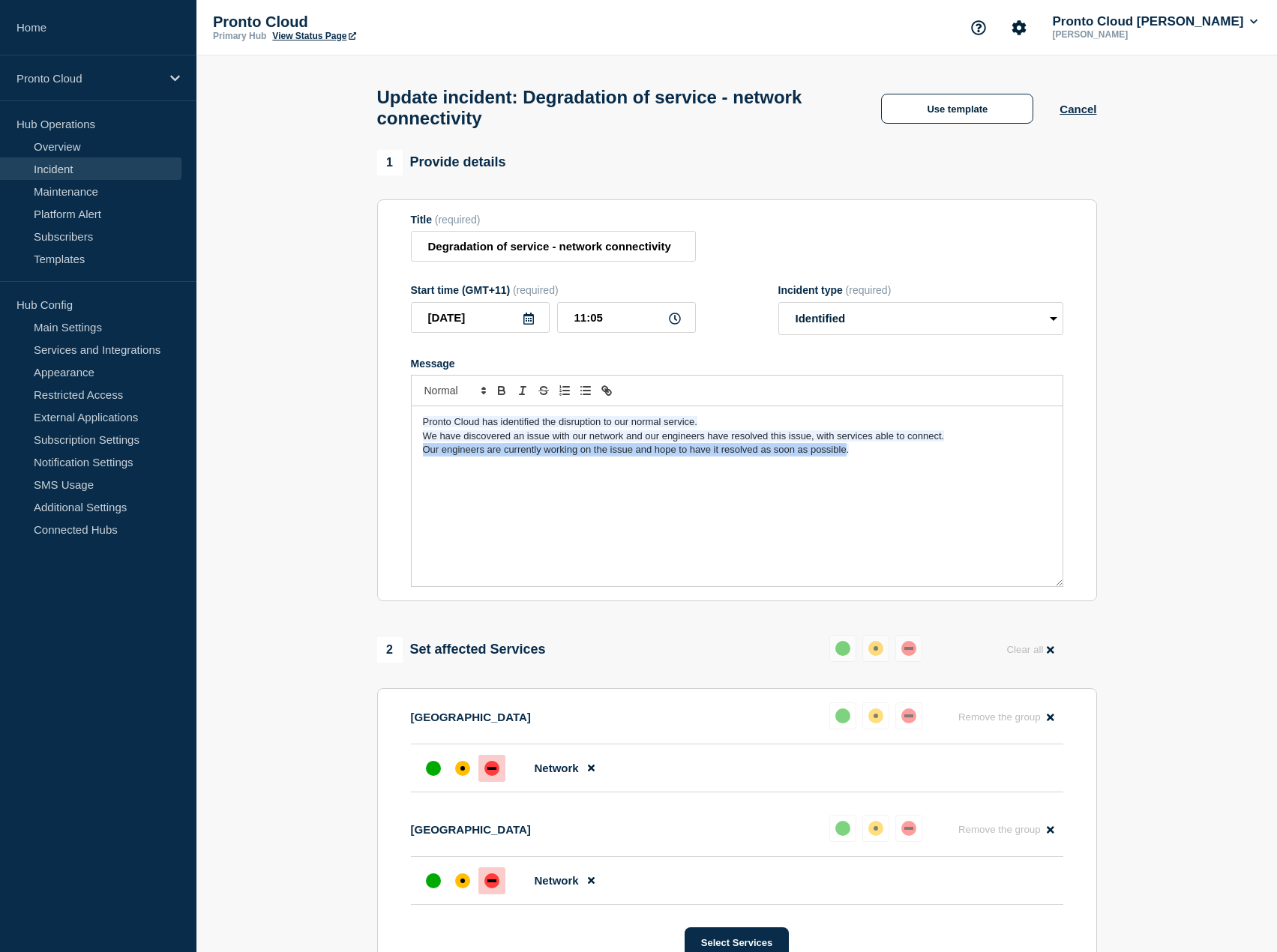
click at [421, 455] on div "Pronto Cloud has identified the disruption to our normal service. We have disco…" at bounding box center [736, 496] width 651 height 180
click at [873, 319] on select "Select option Investigating Identified Monitoring Resolved" at bounding box center [920, 318] width 285 height 33
select select "monitoring"
click at [778, 309] on select "Select option Investigating Identified Monitoring Resolved" at bounding box center [920, 318] width 285 height 33
click at [822, 456] on p "Our engineers are currently working on the issue and hope to have it resolved a…" at bounding box center [737, 449] width 628 height 13
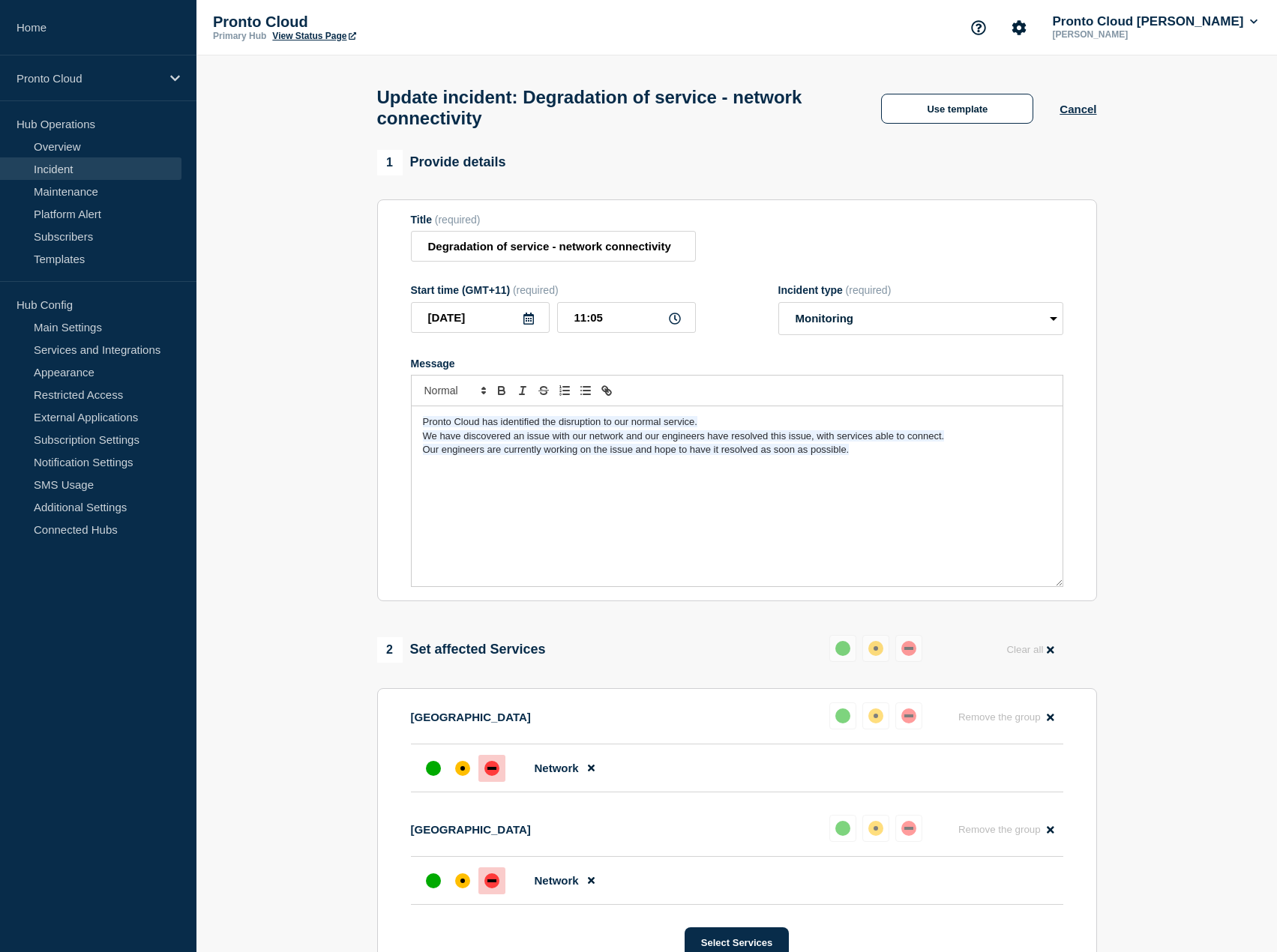
click at [843, 455] on span "Our engineers are currently working on the issue and hope to have it resolved a…" at bounding box center [635, 449] width 426 height 12
drag, startPoint x: 846, startPoint y: 459, endPoint x: 394, endPoint y: 467, distance: 452.1
click at [394, 467] on section "Title (required) Degradation of service - network connectivity Start time (GMT+…" at bounding box center [737, 400] width 720 height 402
click at [457, 455] on span "We will monitor the situation." at bounding box center [484, 449] width 124 height 12
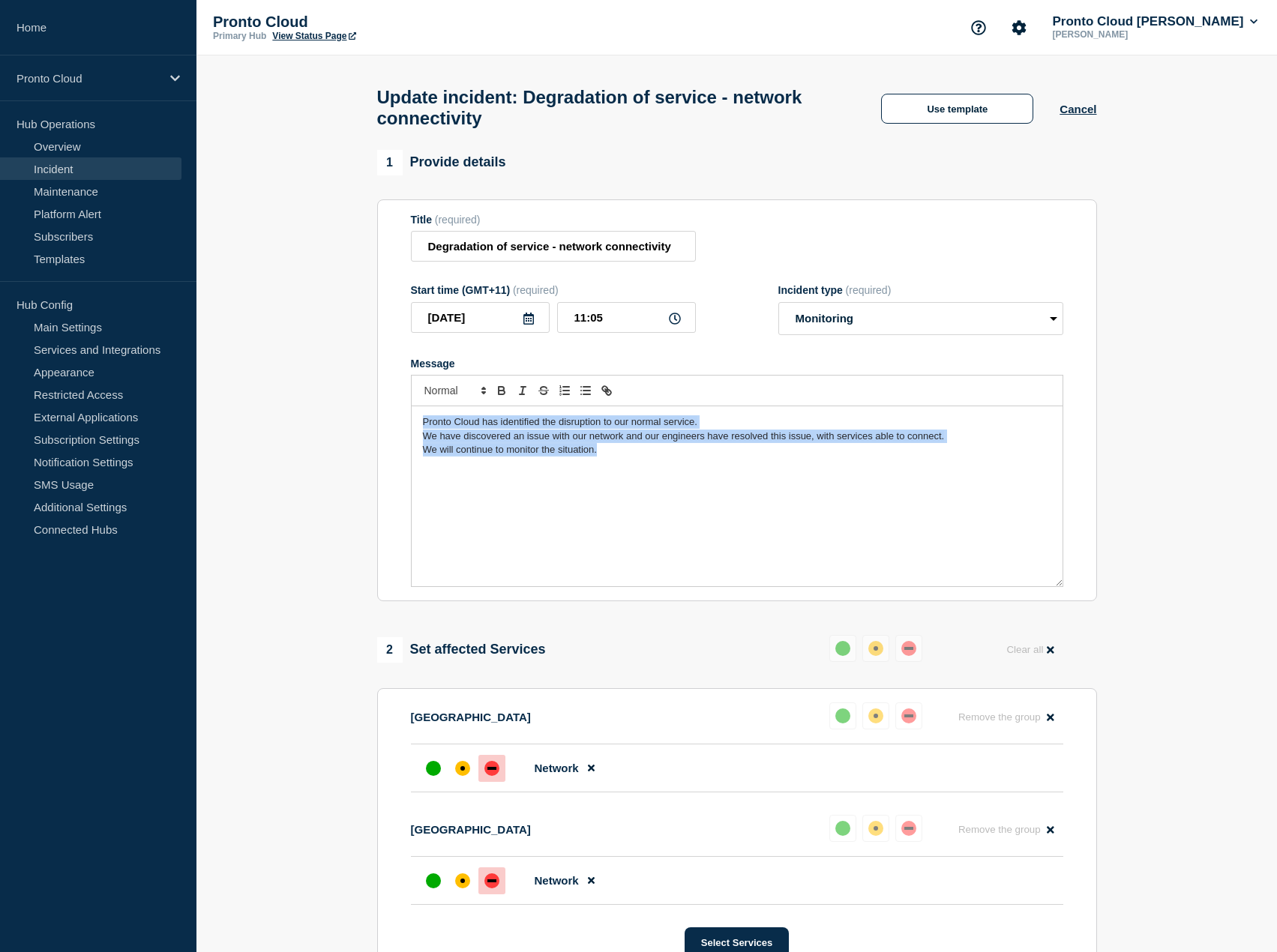
drag, startPoint x: 604, startPoint y: 459, endPoint x: 392, endPoint y: 431, distance: 213.8
click at [392, 431] on section "Title (required) Degradation of service - network connectivity Start time (GMT+…" at bounding box center [737, 400] width 720 height 402
copy div "Pronto Cloud has identified the disruption to our normal service. We have disco…"
click at [745, 518] on div "Pronto Cloud has identified the disruption to our normal service. We have disco…" at bounding box center [736, 496] width 651 height 180
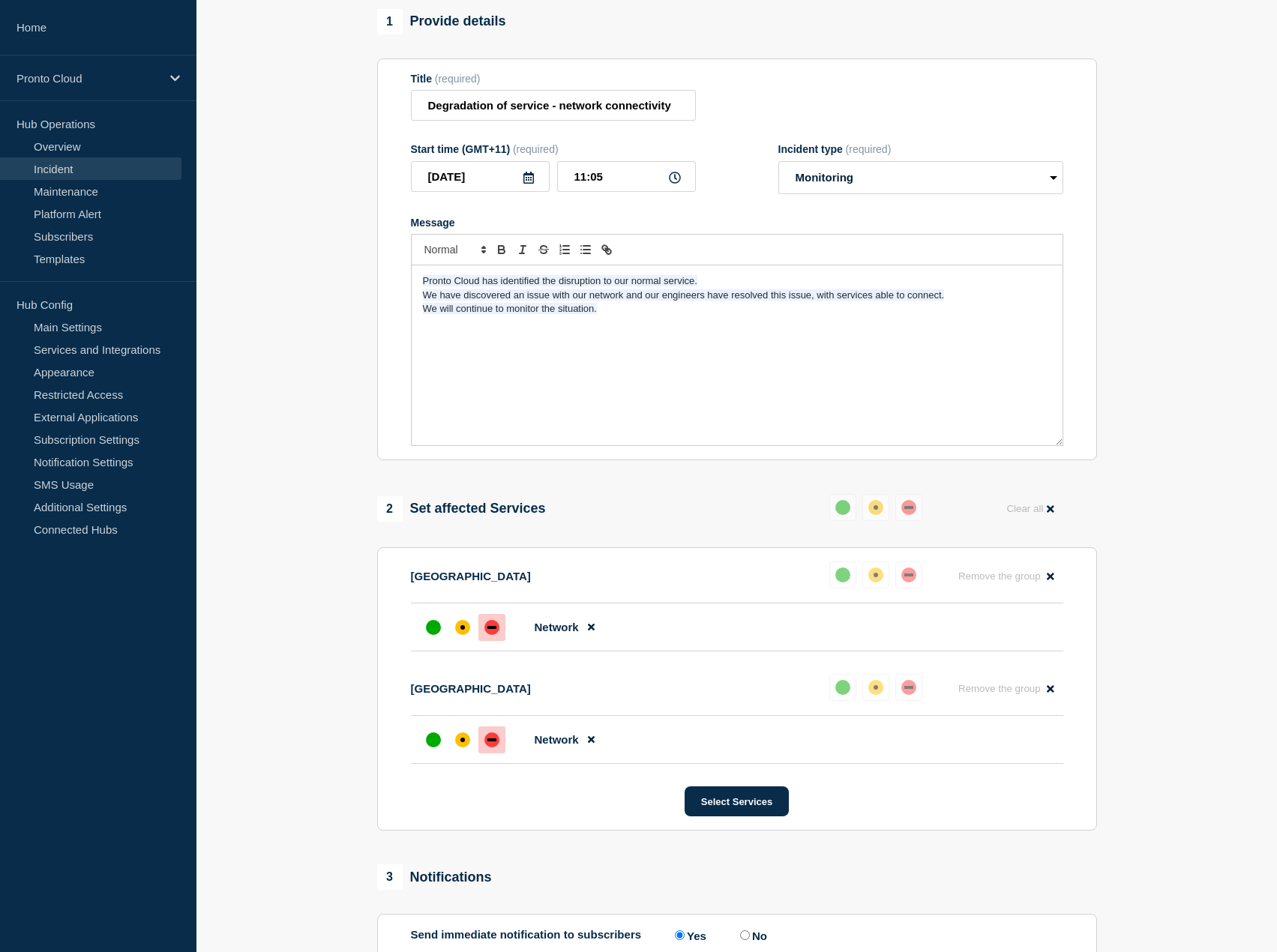
scroll to position [402, 0]
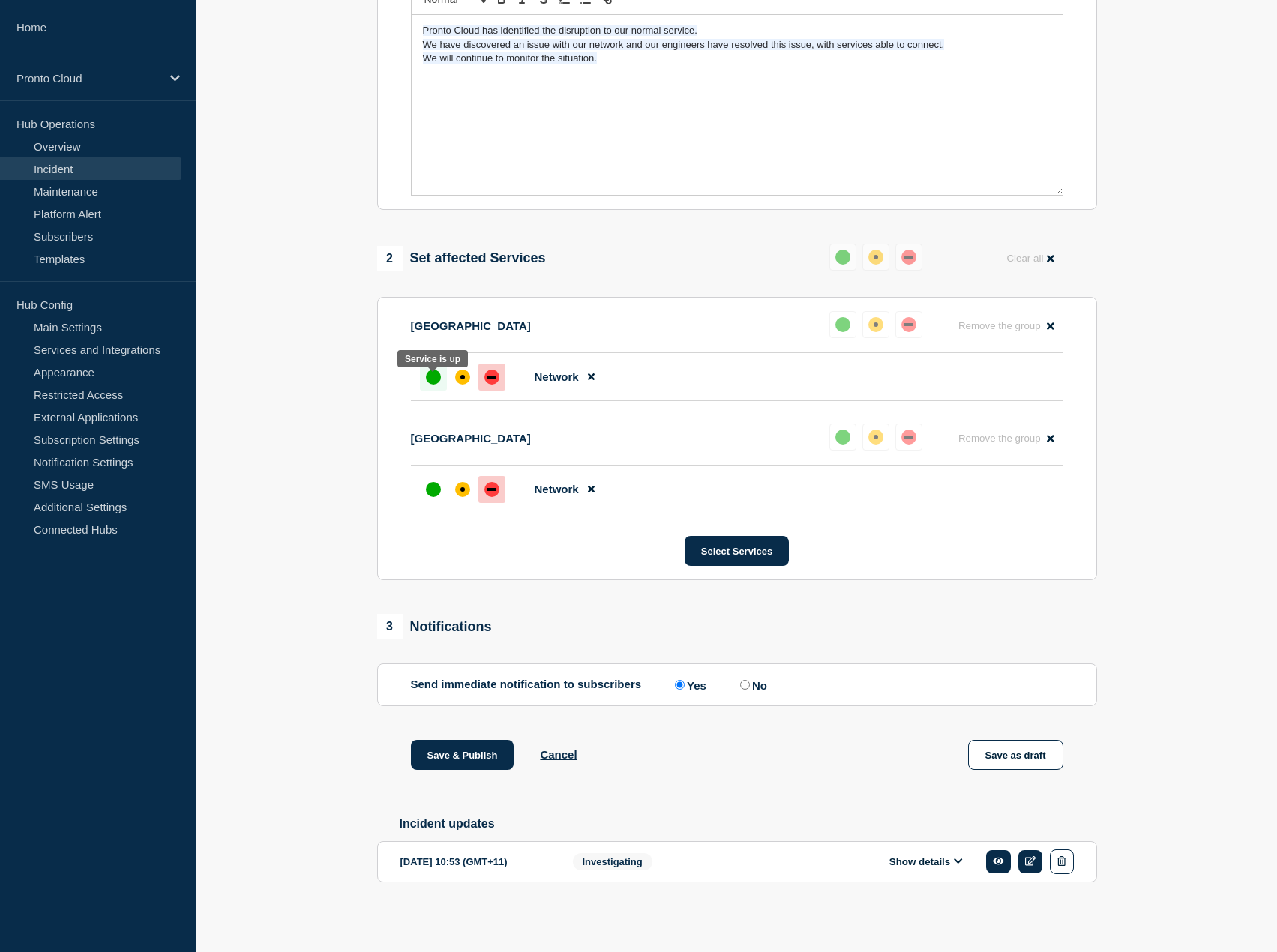
click at [434, 373] on div "up" at bounding box center [432, 376] width 15 height 15
click at [435, 488] on div "up" at bounding box center [432, 489] width 15 height 15
click at [459, 752] on button "Save & Publish" at bounding box center [463, 754] width 103 height 30
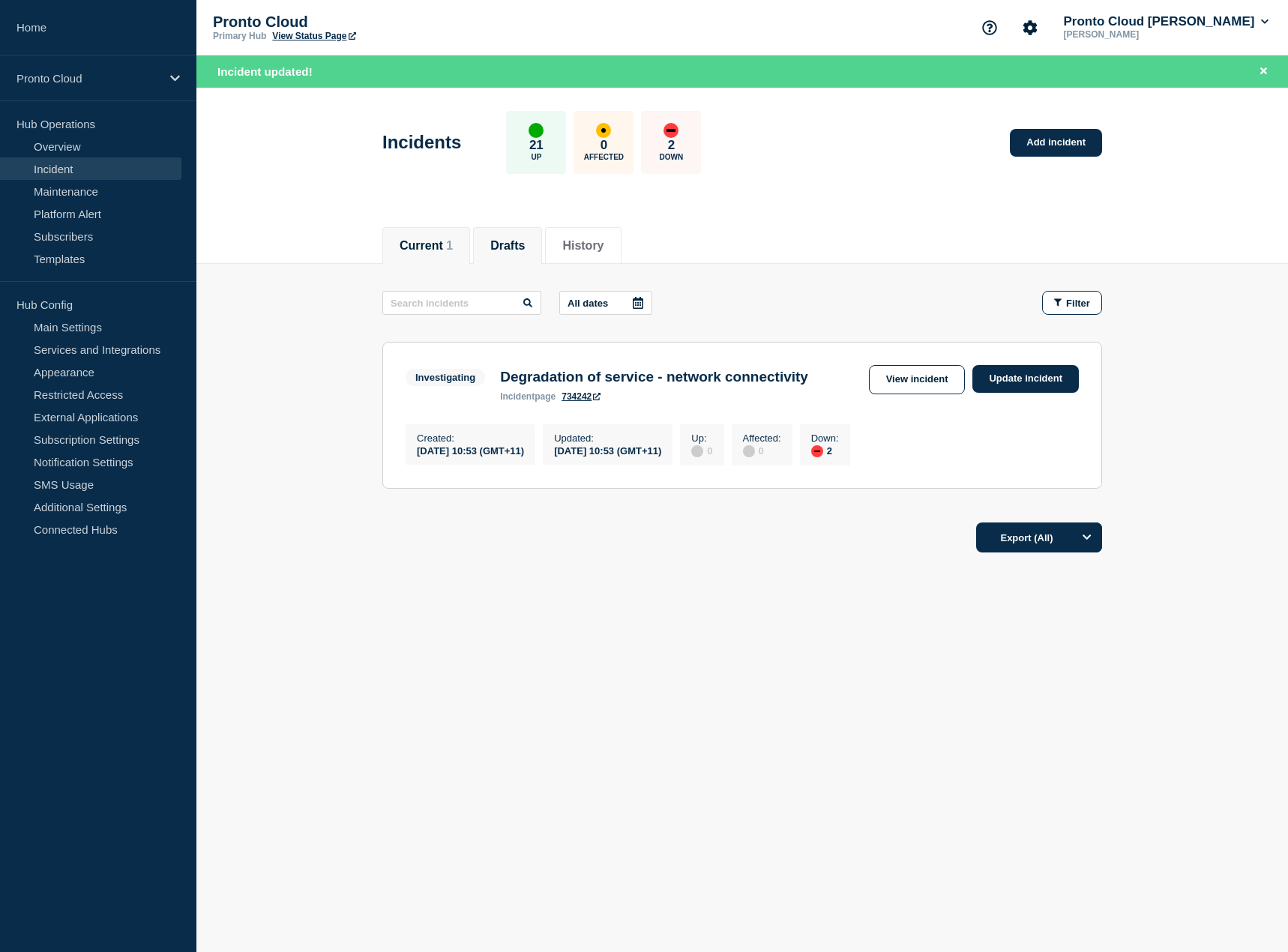
click at [531, 253] on li "Drafts" at bounding box center [508, 245] width 69 height 36
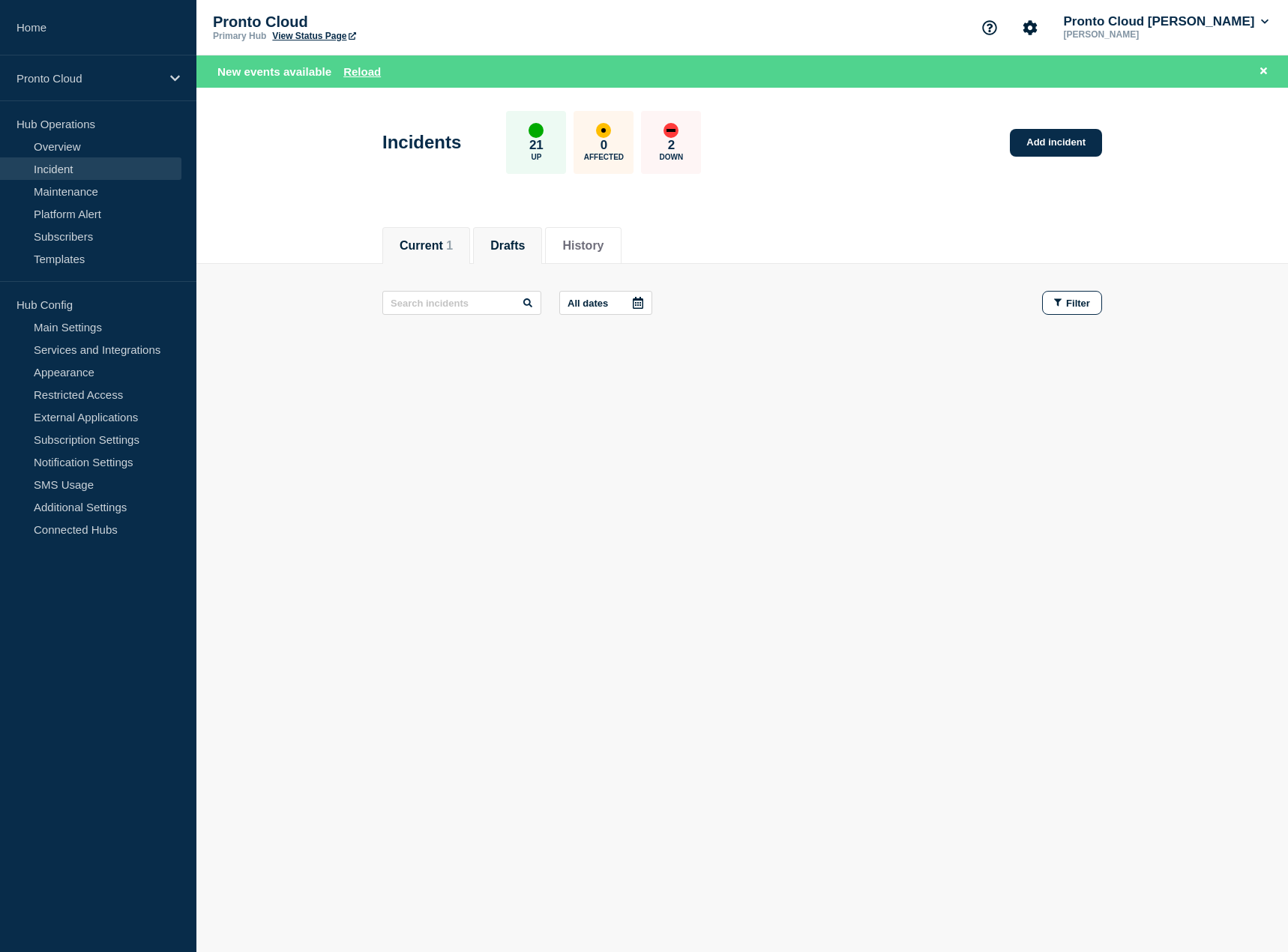
click at [417, 246] on button "Current 1" at bounding box center [426, 246] width 53 height 13
